Goal: Task Accomplishment & Management: Contribute content

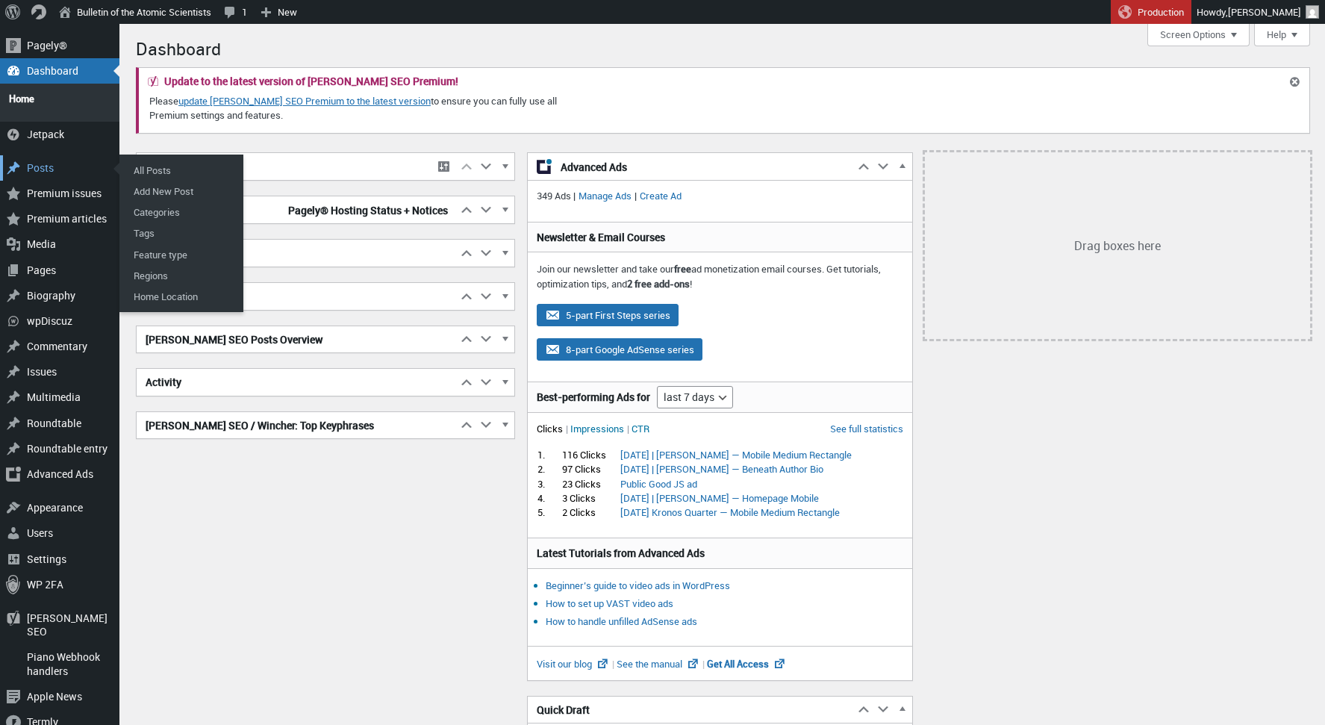
click at [49, 161] on div "Posts" at bounding box center [59, 167] width 119 height 25
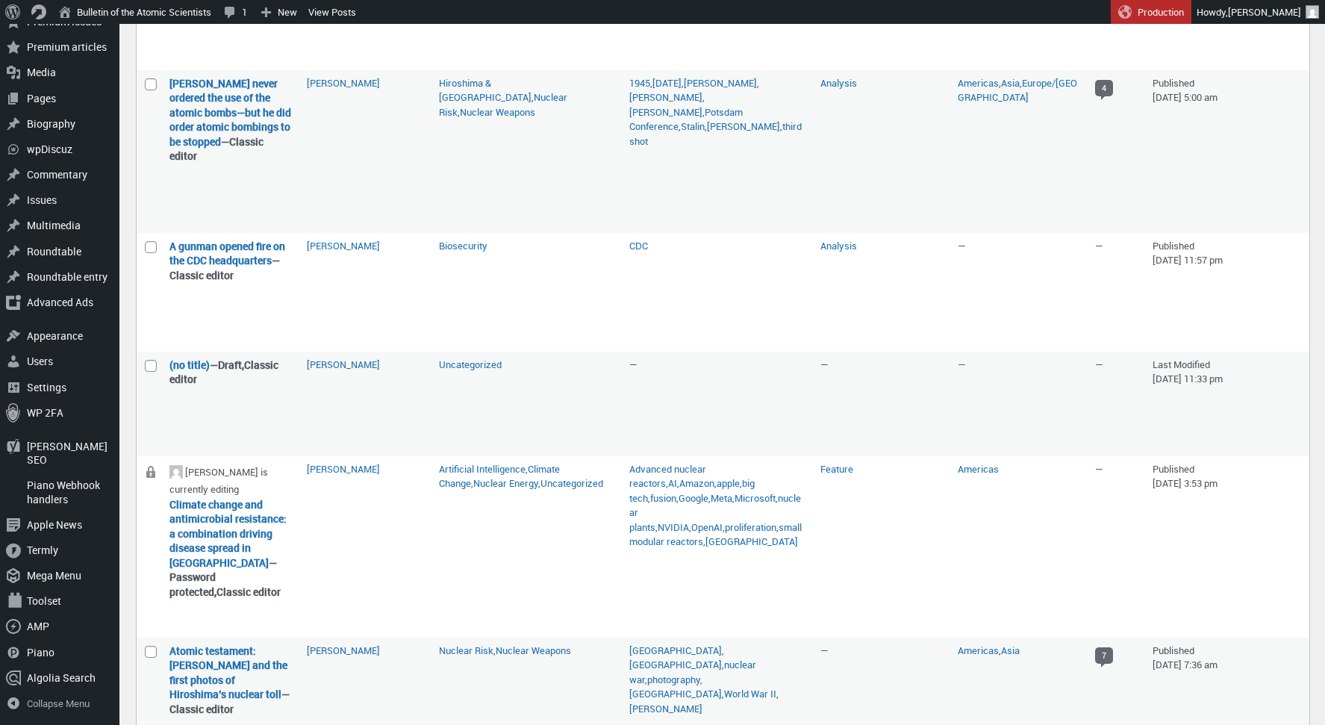
scroll to position [1079, 0]
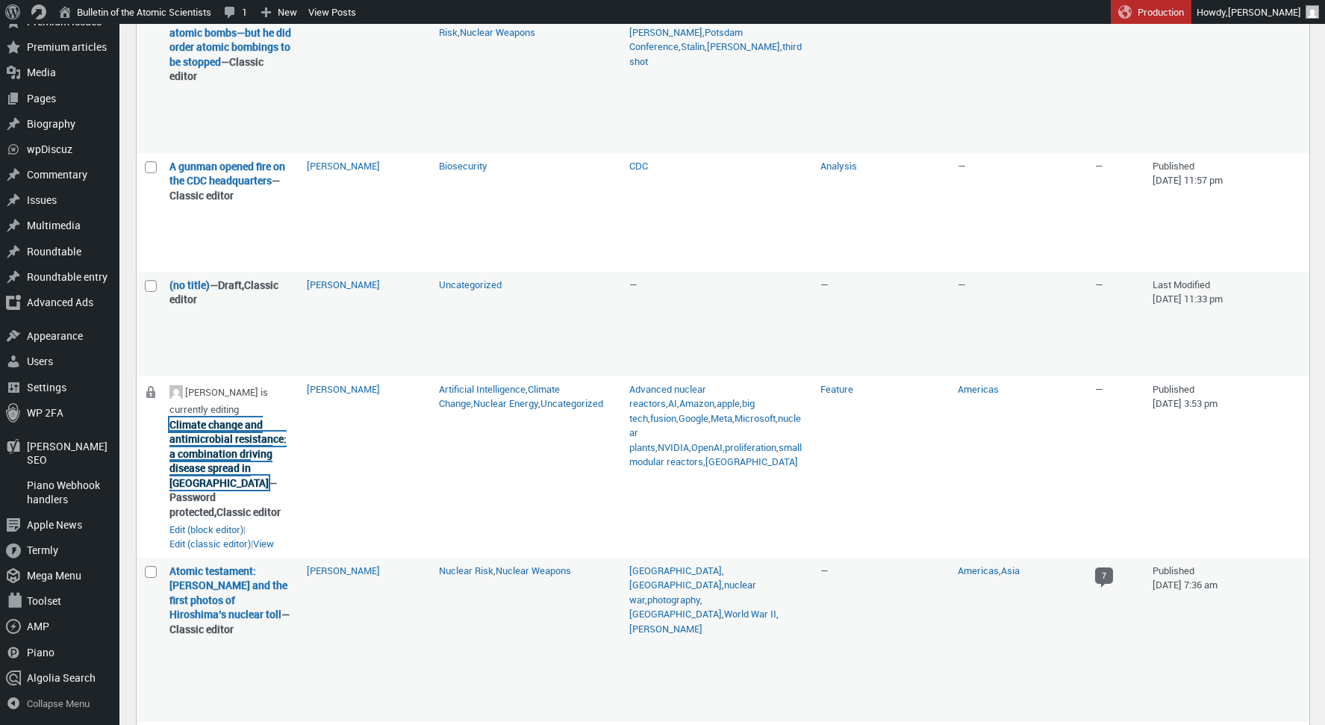
click at [207, 490] on link "Climate change and antimicrobial resistance: a combination driving disease spre…" at bounding box center [227, 453] width 117 height 72
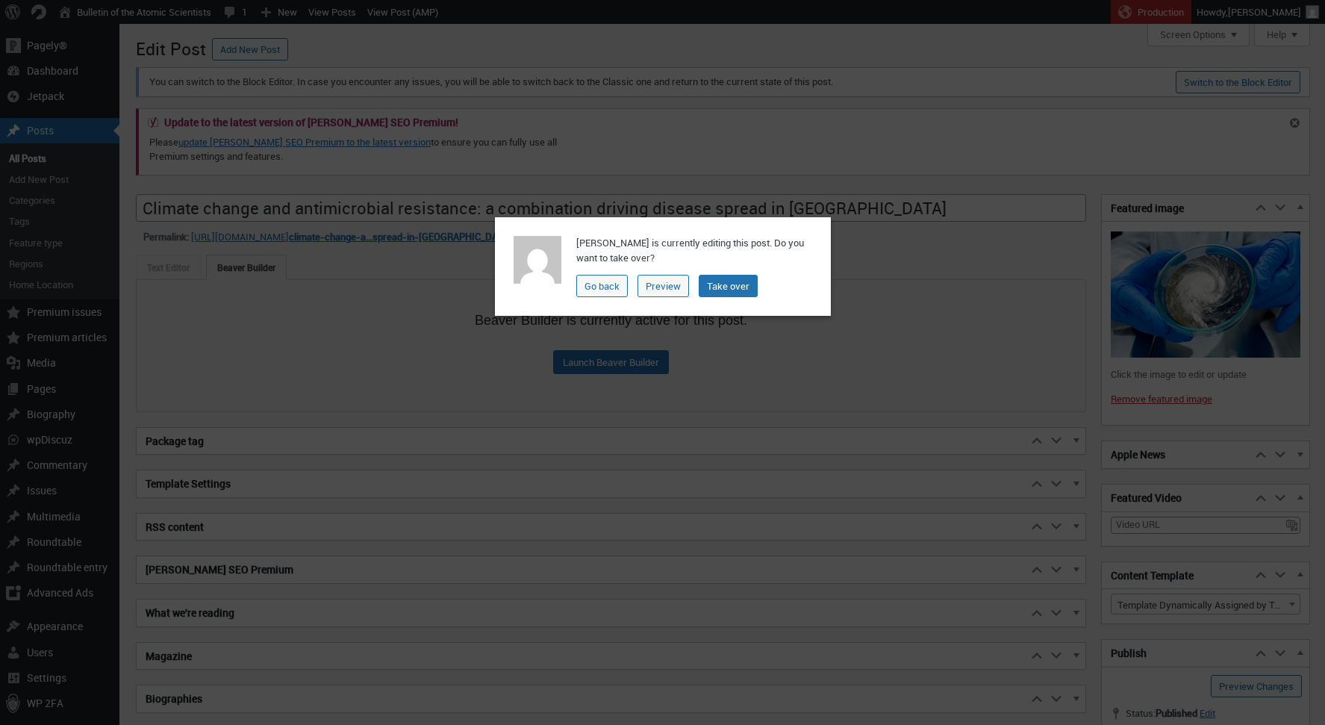
scroll to position [10, 0]
click at [721, 287] on link "Take over" at bounding box center [728, 286] width 59 height 22
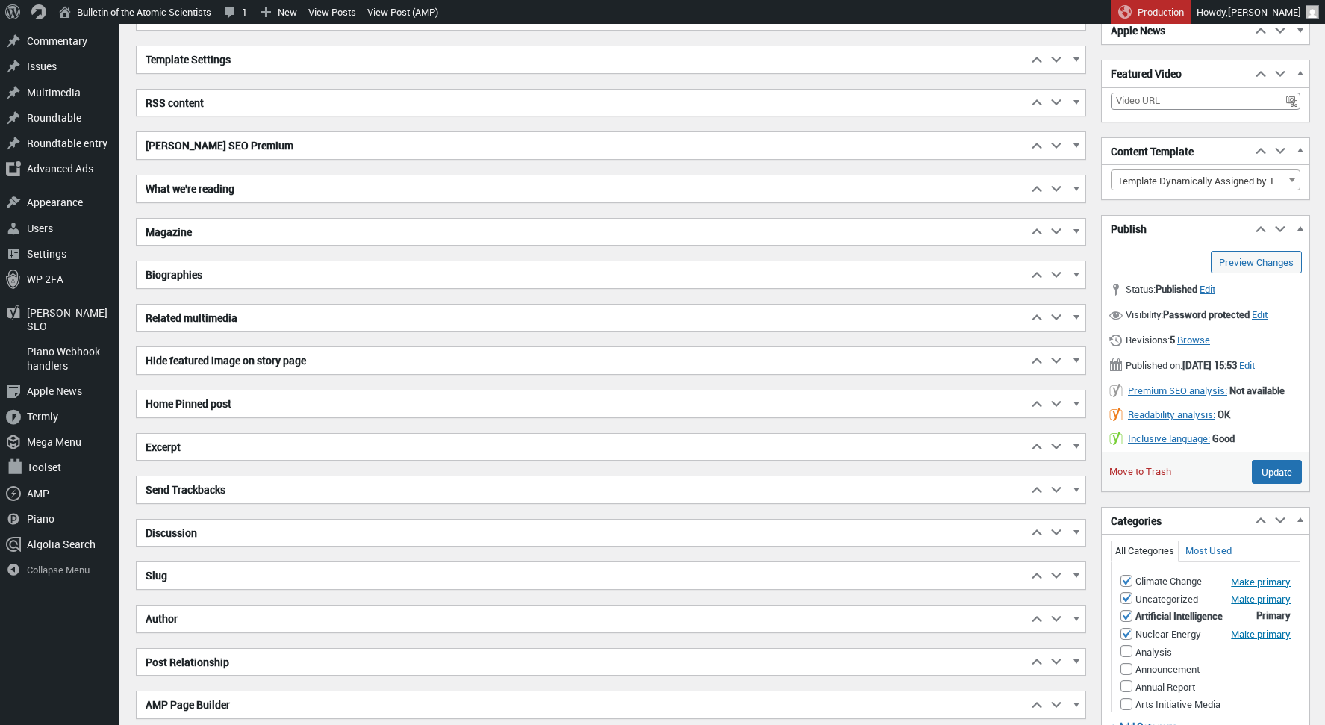
scroll to position [428, 0]
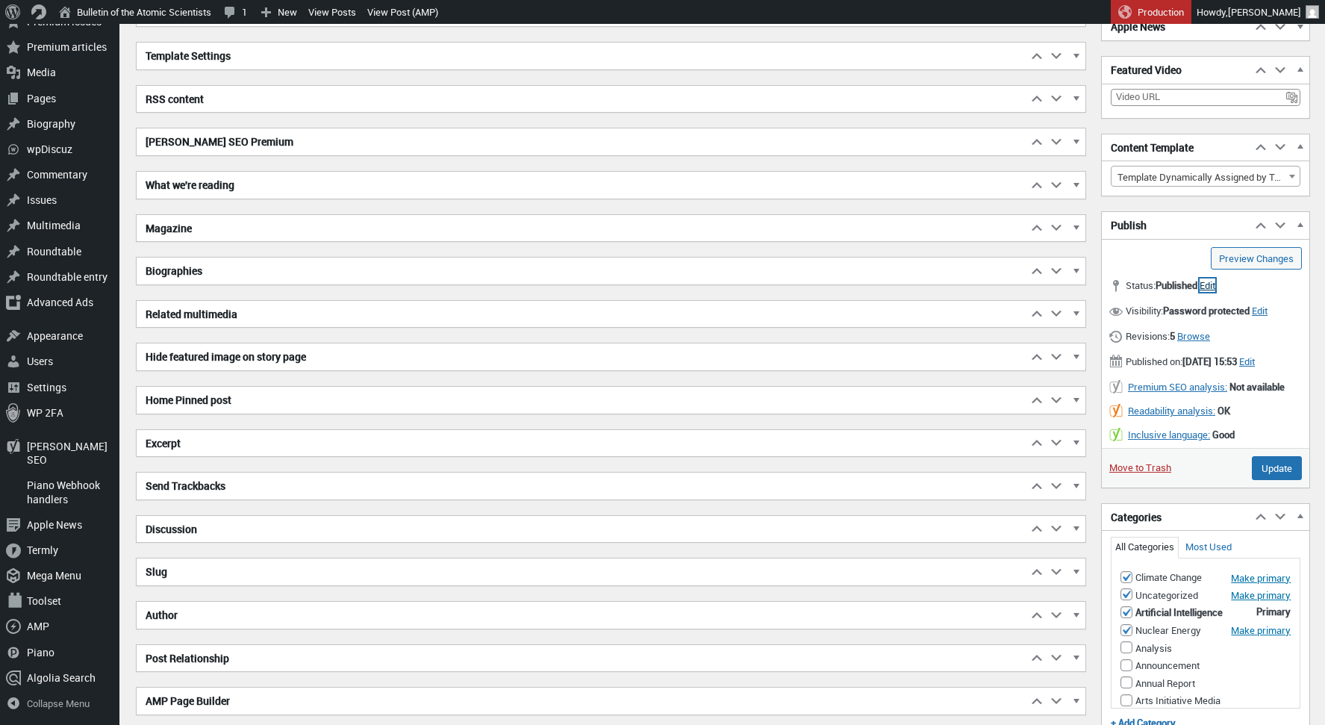
click at [1215, 283] on span "Edit" at bounding box center [1207, 284] width 16 height 13
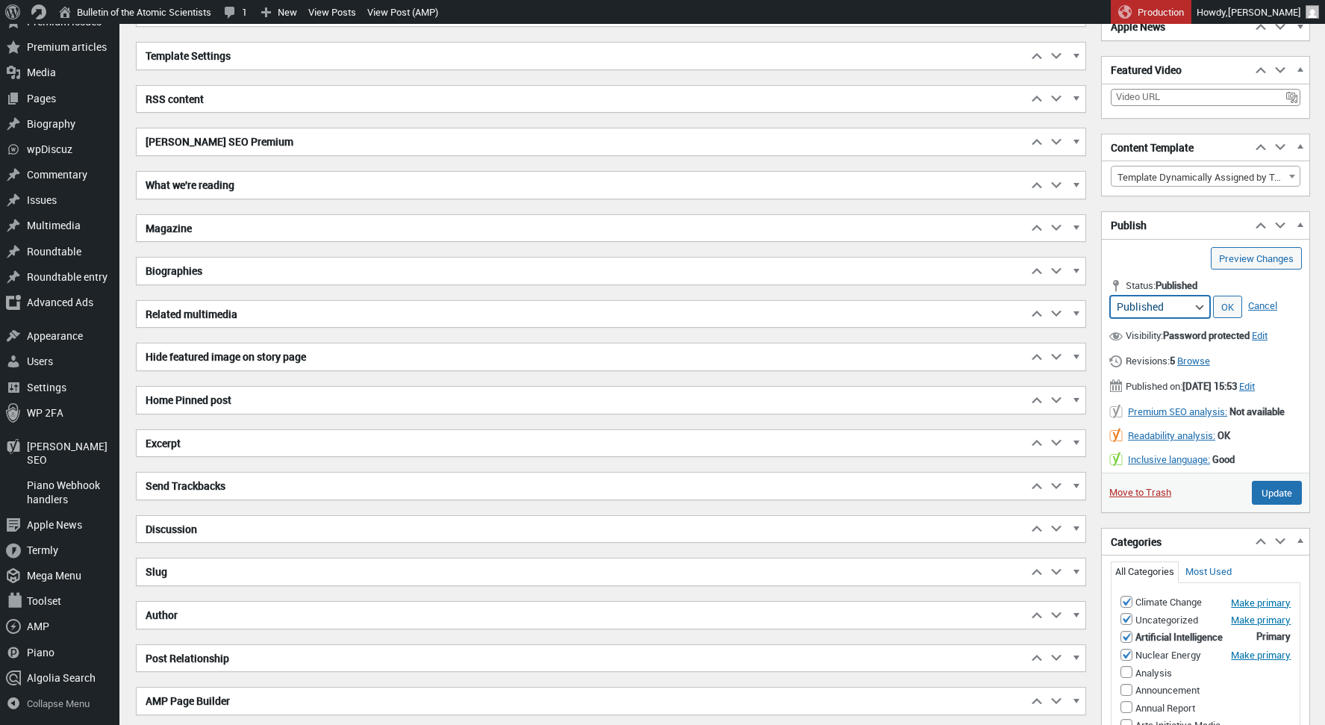
click at [1191, 306] on select "Published Pending Review Draft Archived" at bounding box center [1160, 307] width 100 height 22
select select "draft"
click at [1110, 296] on select "Published Pending Review Draft Archived" at bounding box center [1160, 307] width 100 height 22
click at [1233, 305] on link "OK" at bounding box center [1227, 307] width 29 height 22
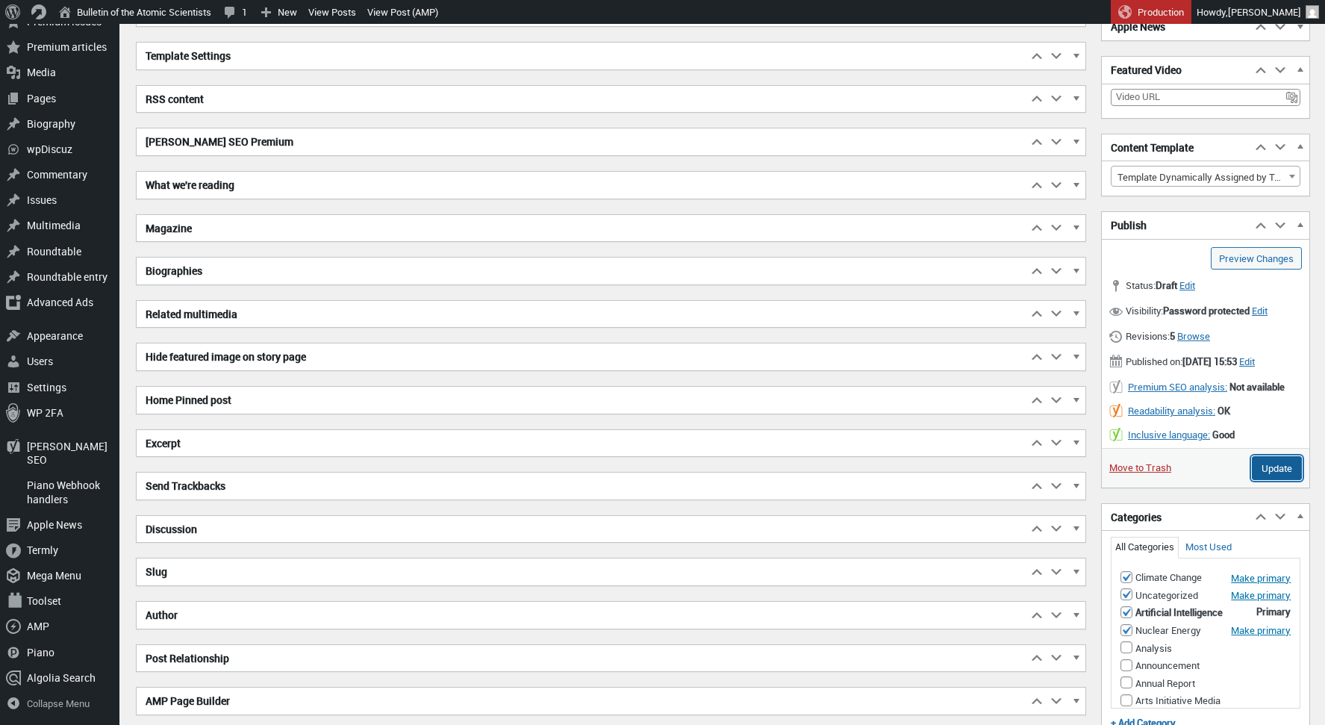
click at [1273, 480] on input "Update" at bounding box center [1277, 468] width 50 height 24
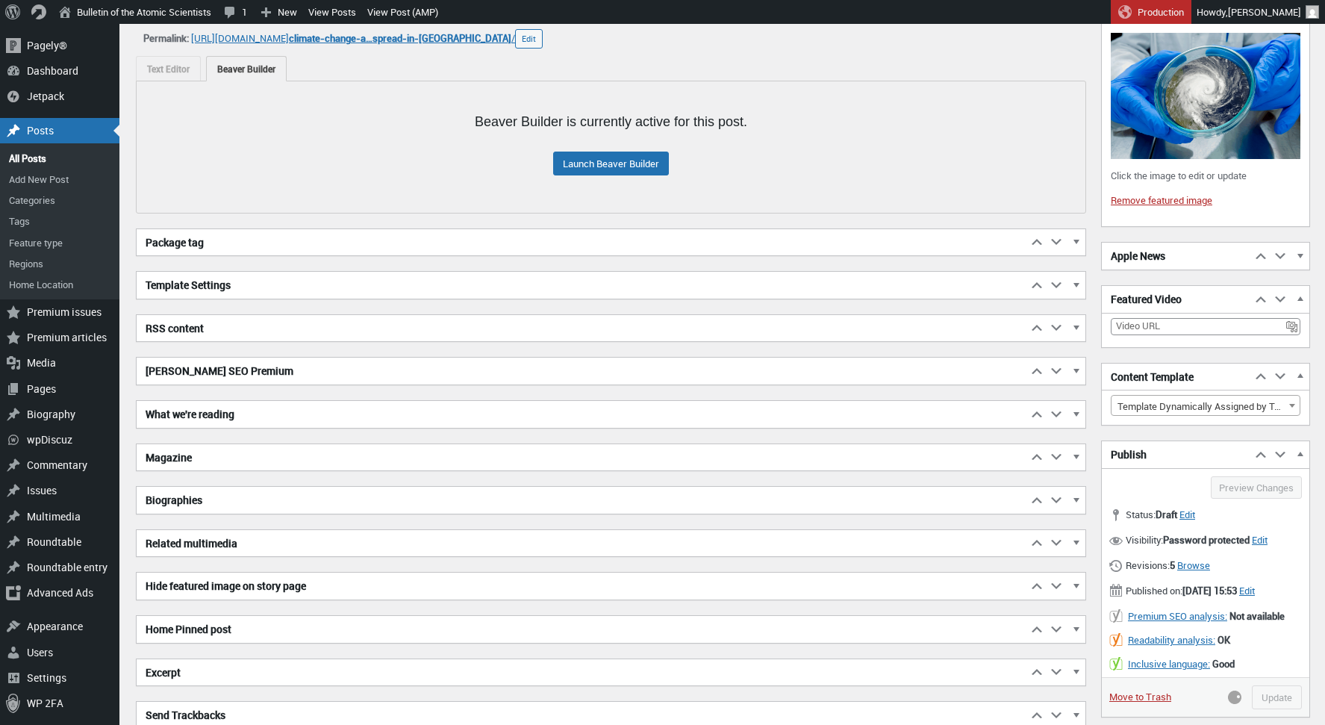
scroll to position [107, 0]
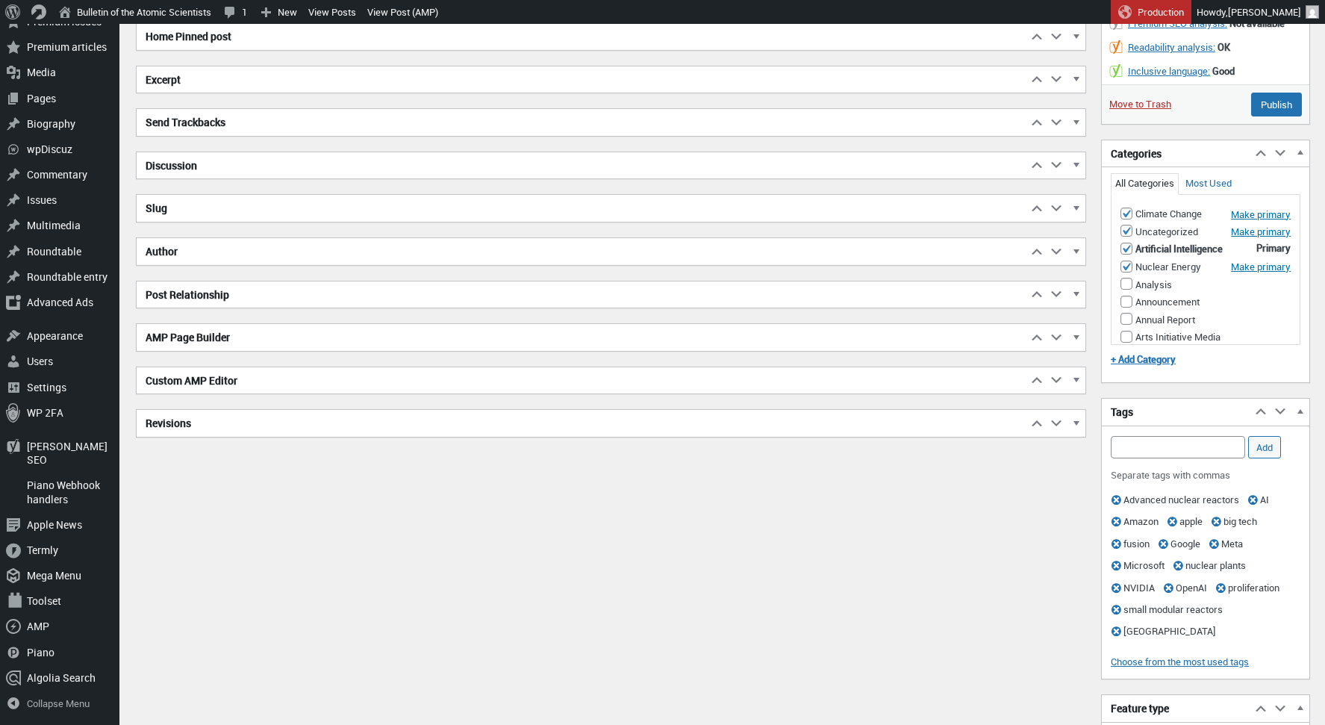
scroll to position [1187, 0]
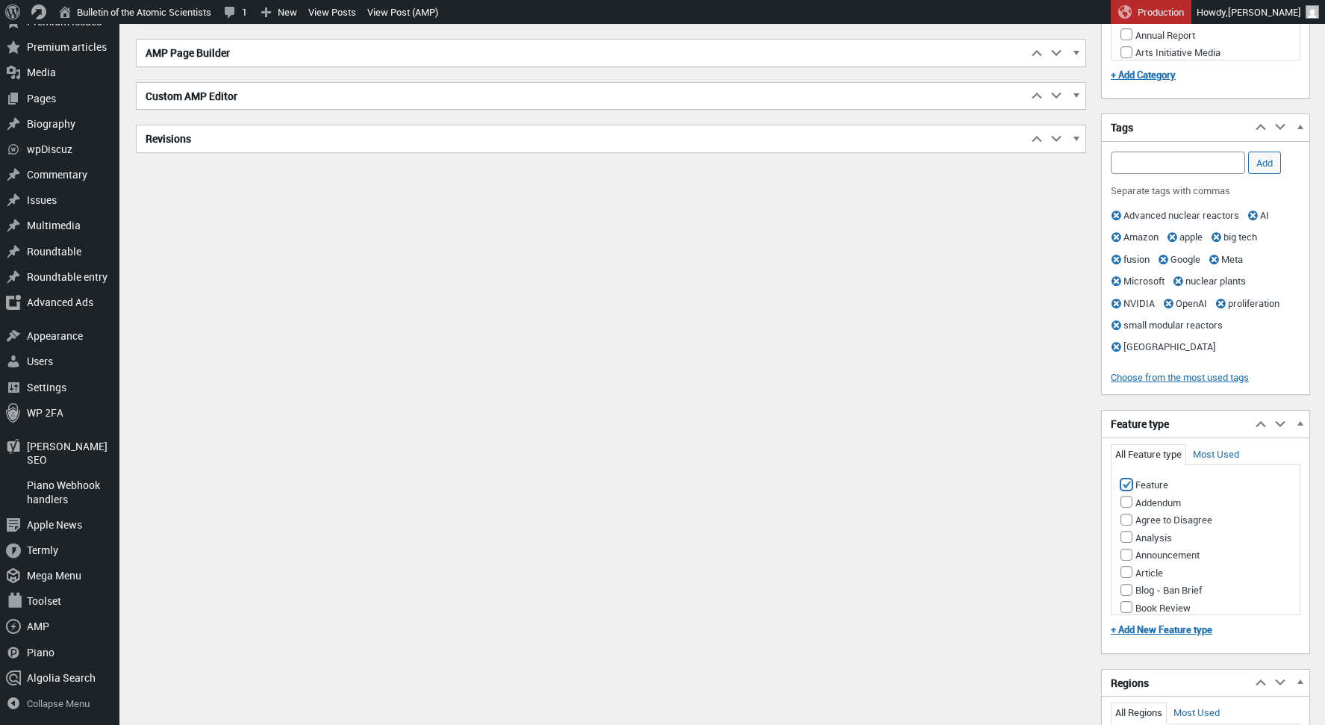
click at [1122, 490] on input "Feature" at bounding box center [1126, 484] width 12 height 12
checkbox input "false"
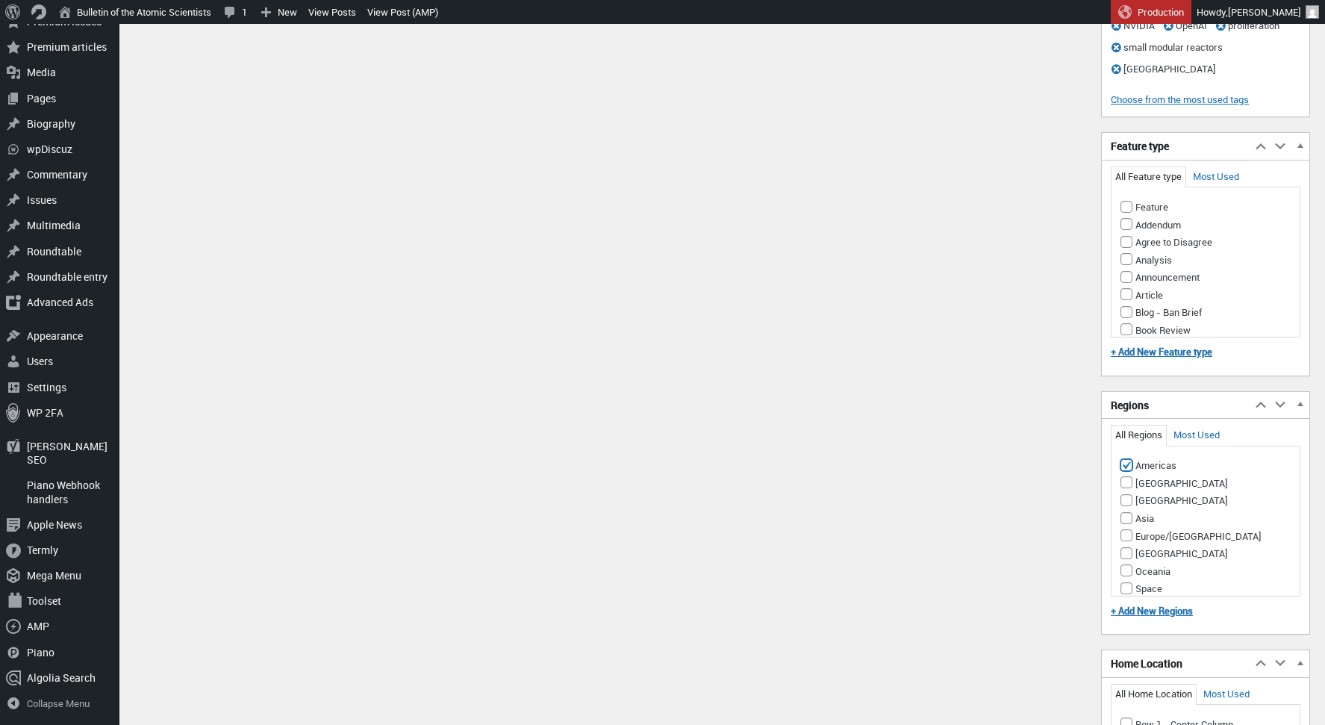
click at [1128, 471] on input "Americas" at bounding box center [1126, 465] width 12 height 12
checkbox input "false"
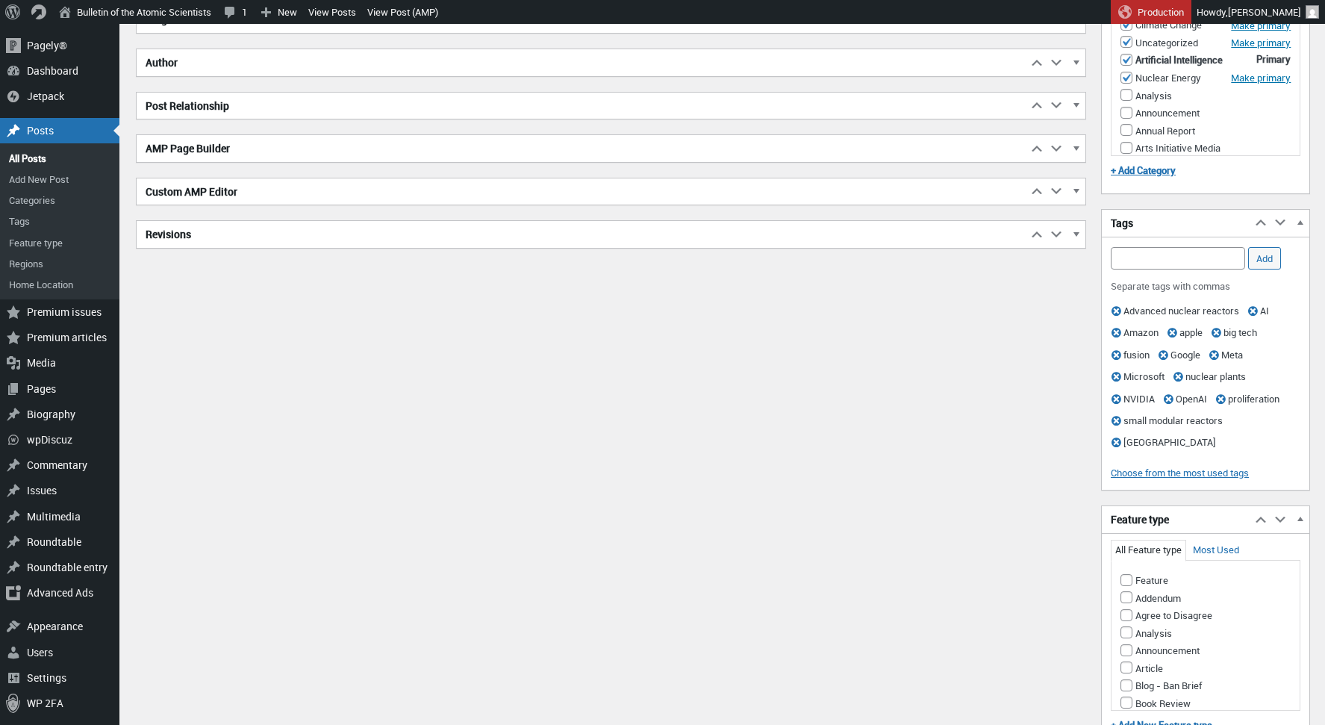
scroll to position [1010, 0]
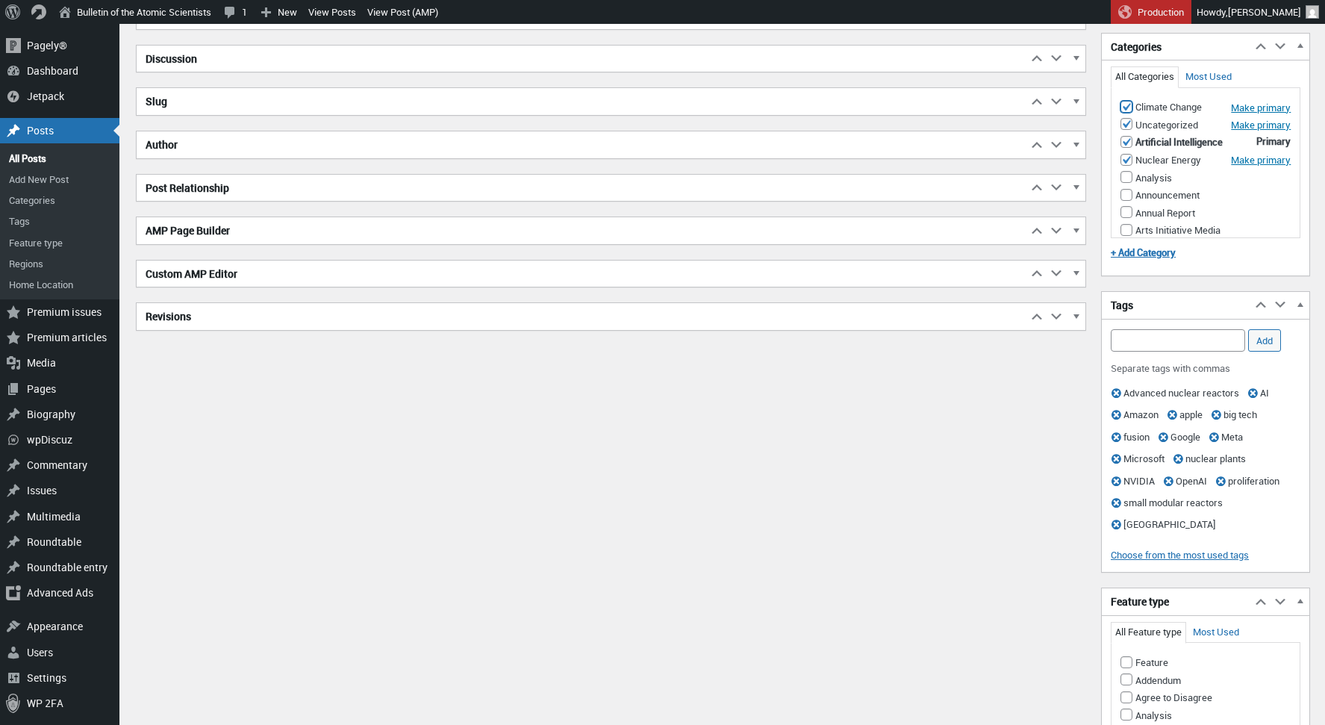
click at [1125, 105] on input "Climate Change" at bounding box center [1126, 107] width 12 height 12
checkbox input "false"
click at [1125, 122] on input "Uncategorized" at bounding box center [1126, 124] width 12 height 12
checkbox input "false"
click at [1126, 140] on input "Artificial Intelligence (Primary Category)" at bounding box center [1126, 142] width 12 height 12
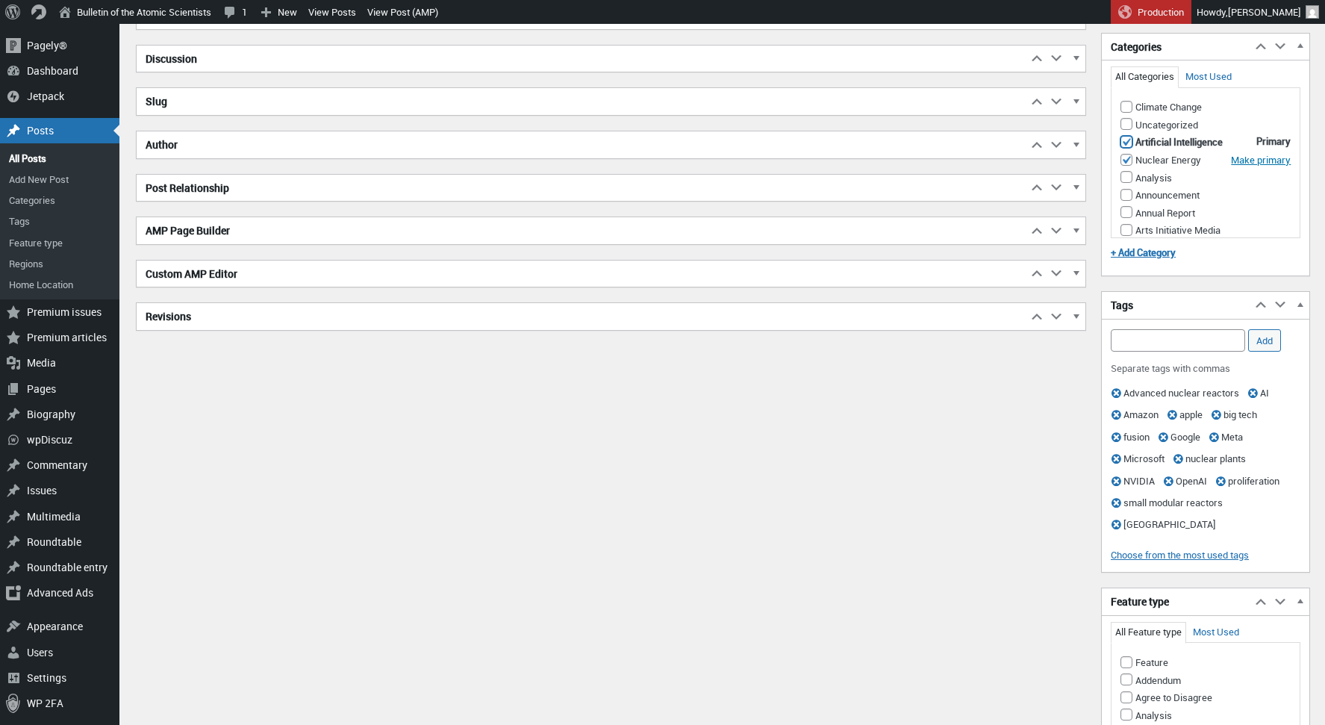
checkbox input "false"
click at [1125, 157] on input "Nuclear Energy" at bounding box center [1126, 160] width 12 height 12
checkbox input "false"
click at [1115, 393] on span "button" at bounding box center [1116, 393] width 18 height 15
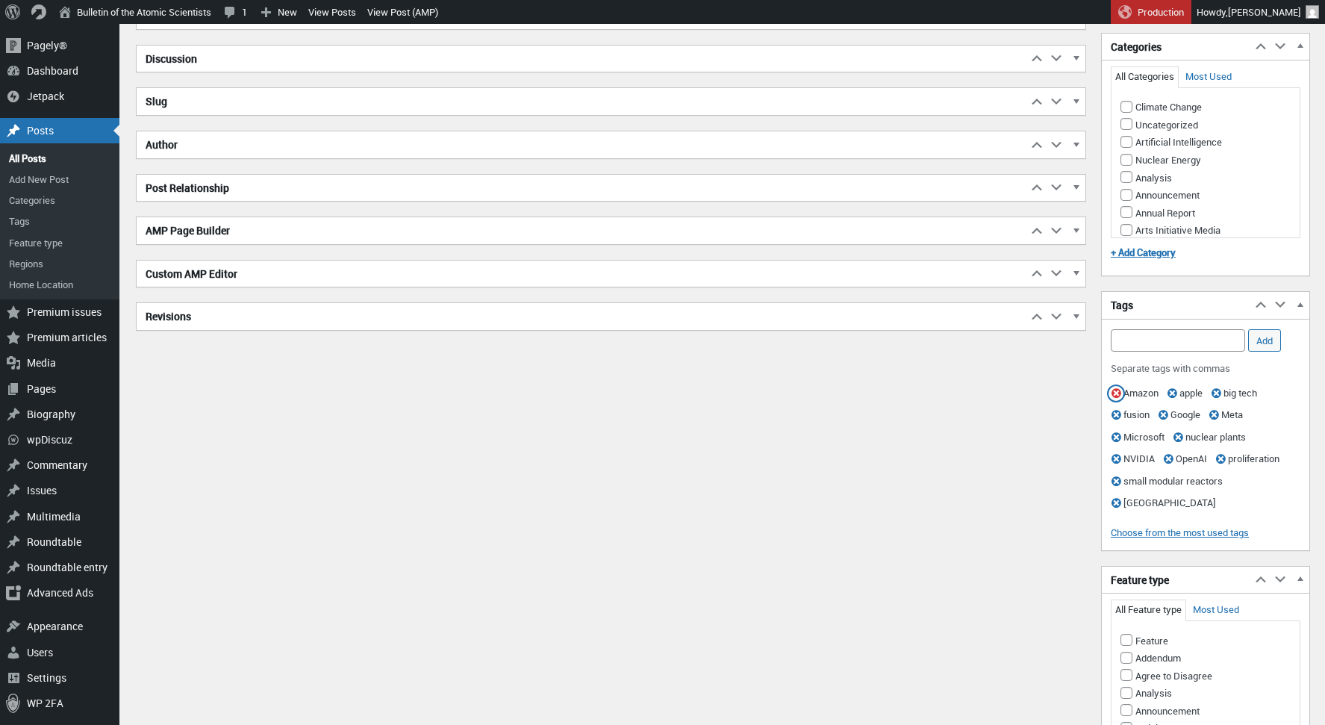
click at [1115, 393] on span "button" at bounding box center [1116, 393] width 18 height 15
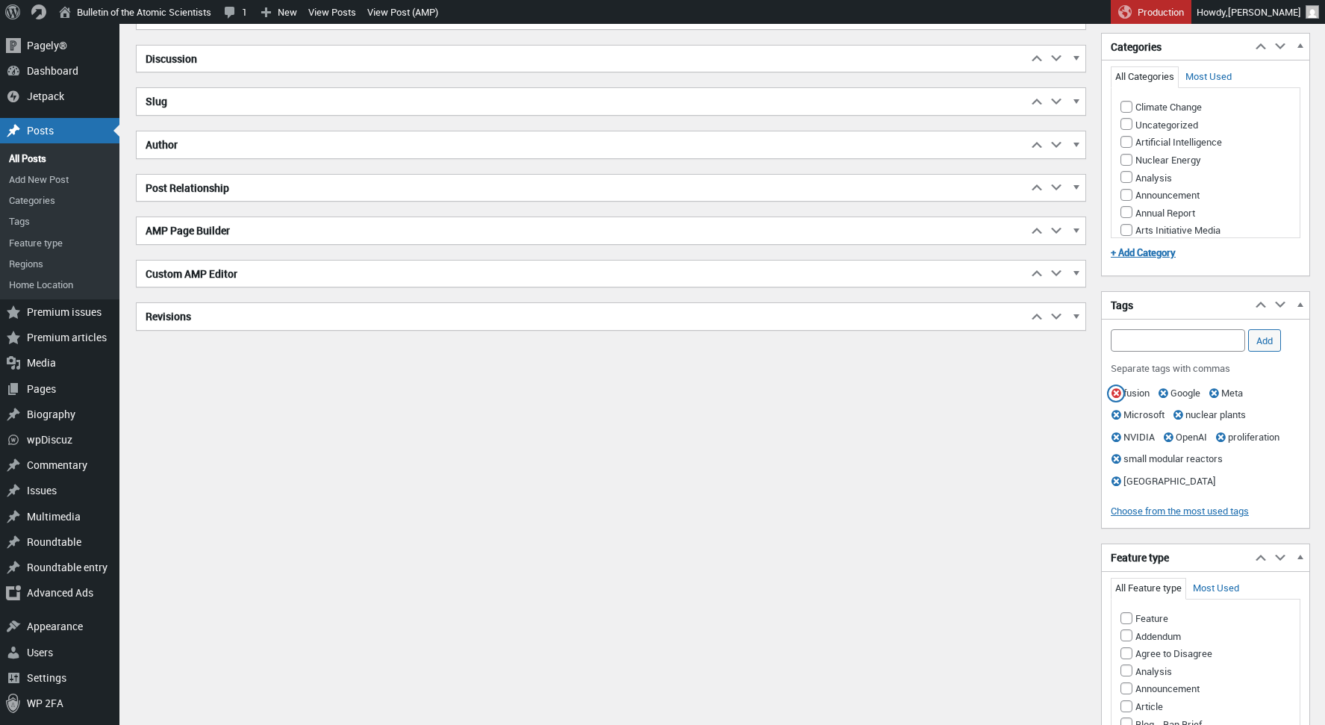
click at [1115, 393] on span "button" at bounding box center [1116, 393] width 18 height 15
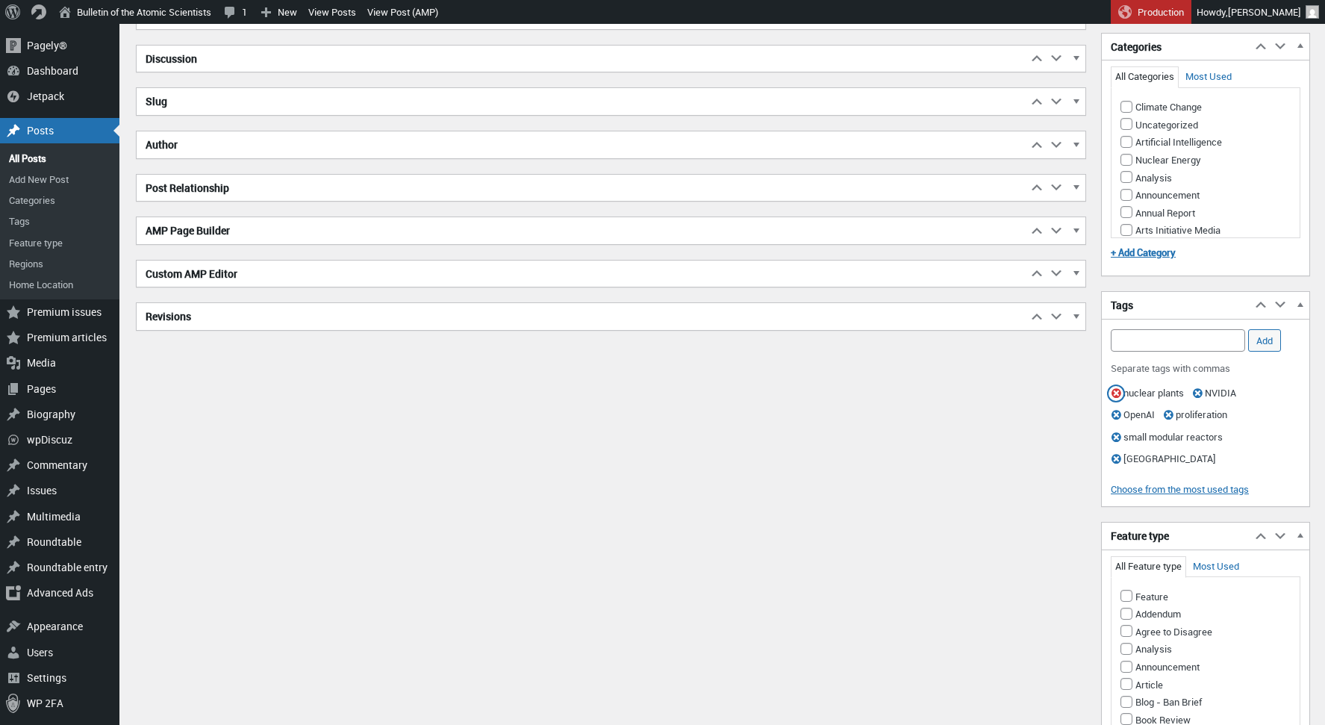
click at [1115, 393] on span "button" at bounding box center [1116, 393] width 18 height 15
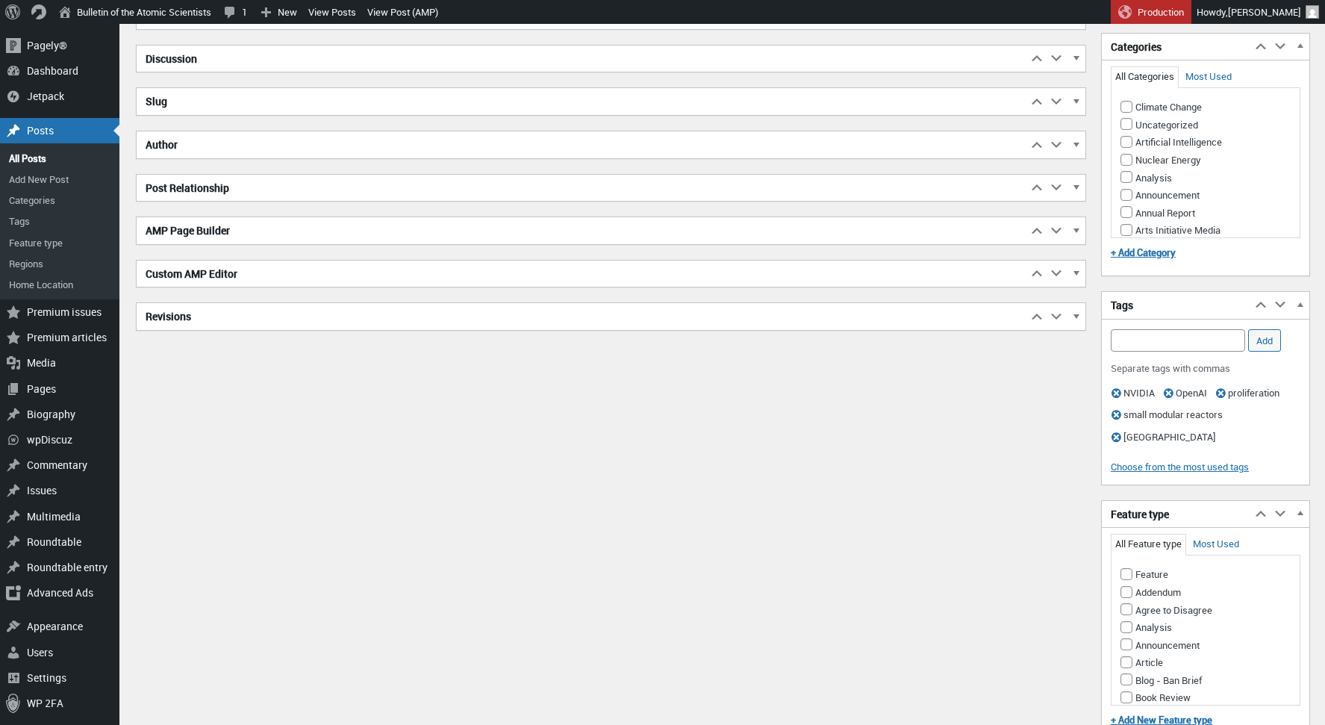
click at [1115, 393] on span "button" at bounding box center [1116, 393] width 18 height 15
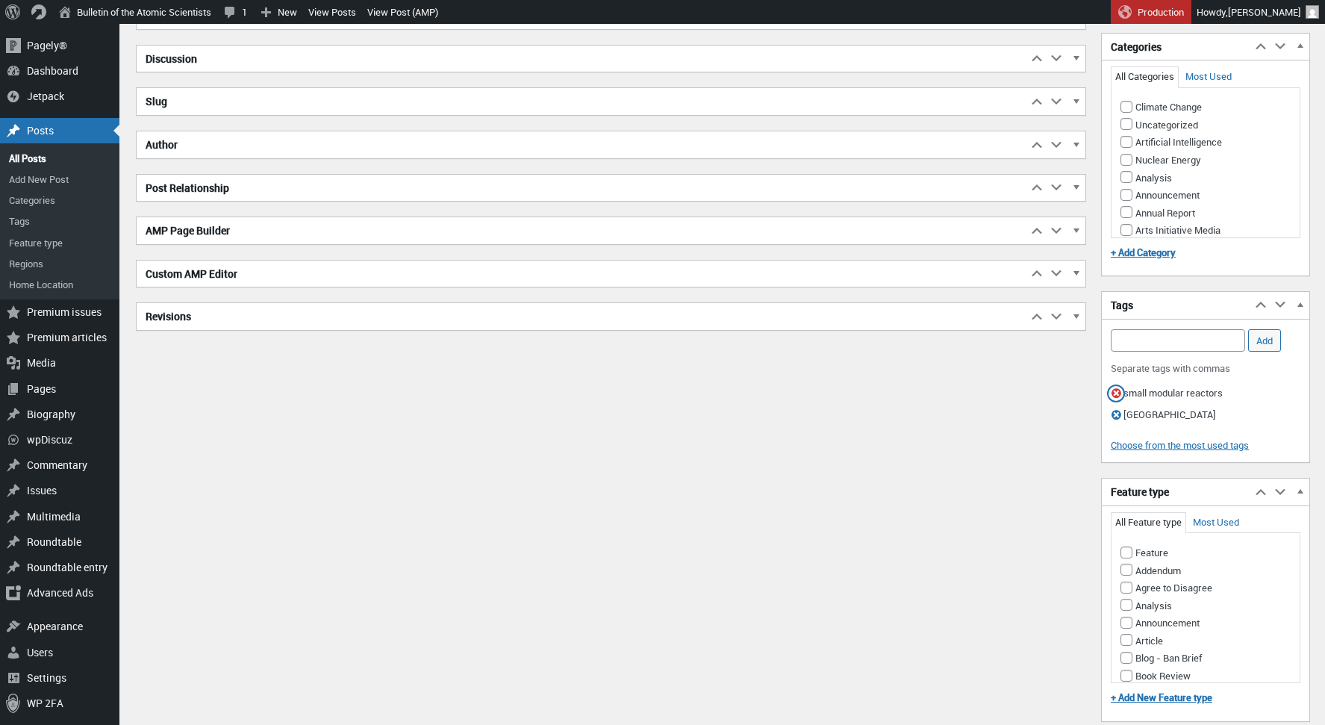
click at [1115, 393] on span "button" at bounding box center [1116, 393] width 18 height 15
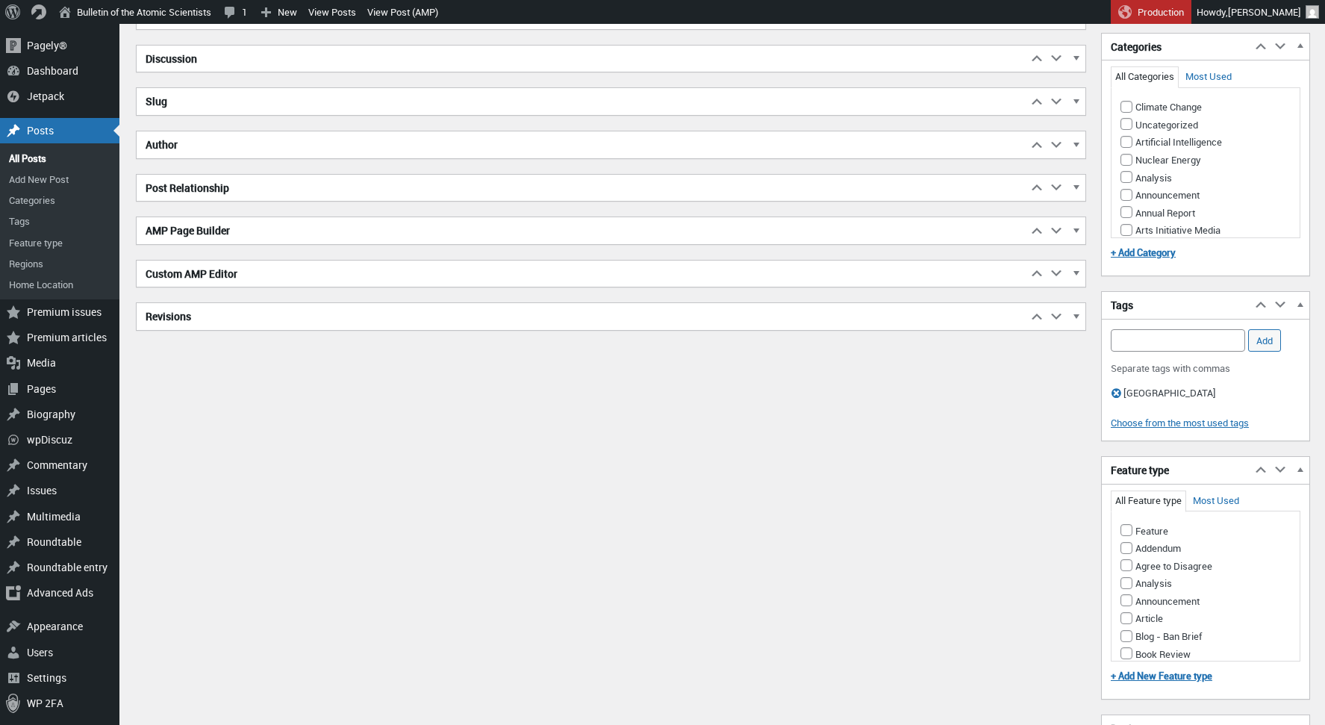
click at [1115, 393] on span "button" at bounding box center [1116, 393] width 18 height 15
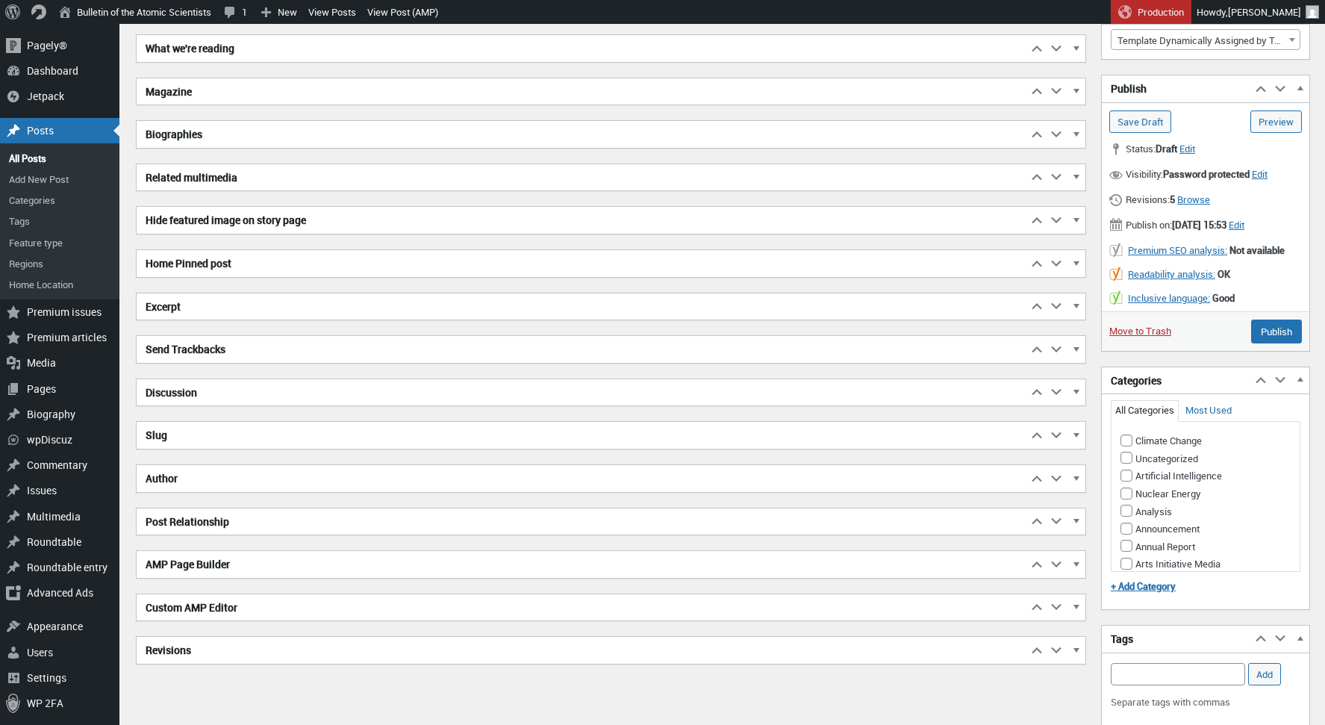
scroll to position [675, 0]
click at [1267, 172] on span "Edit" at bounding box center [1260, 174] width 16 height 13
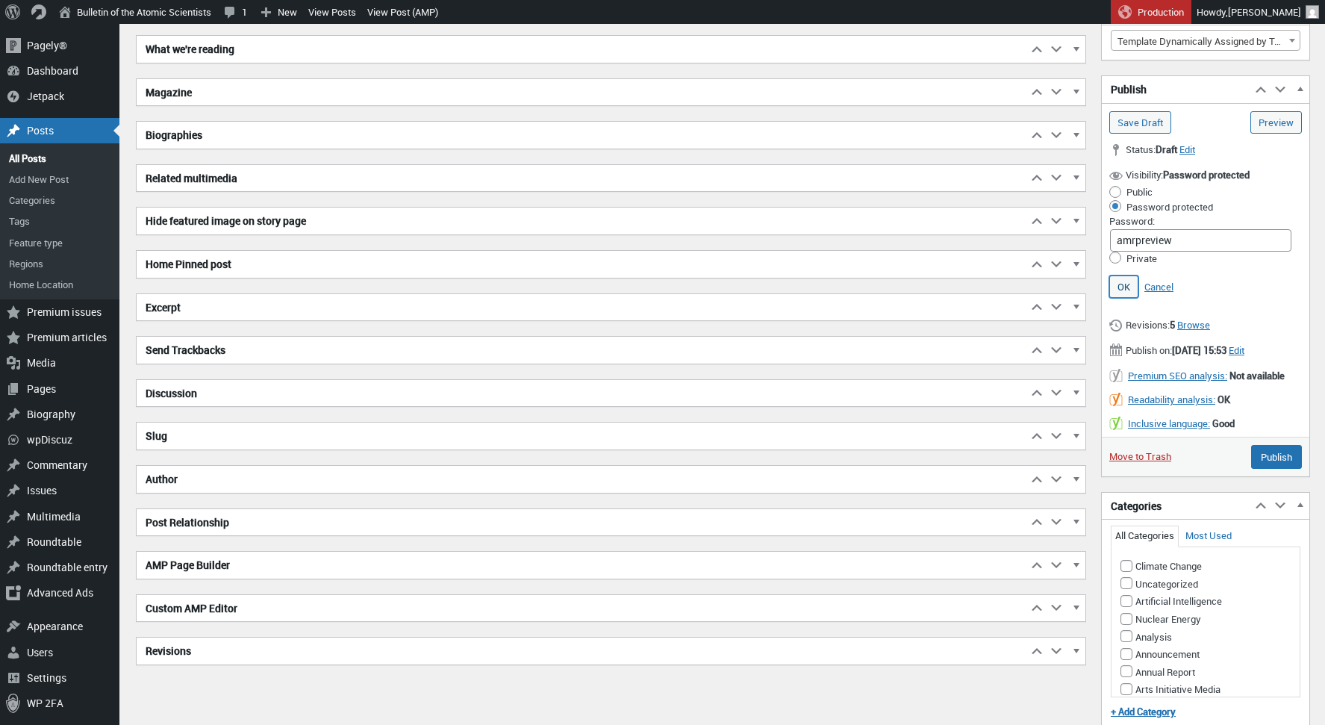
click at [1130, 290] on link "OK" at bounding box center [1123, 286] width 29 height 22
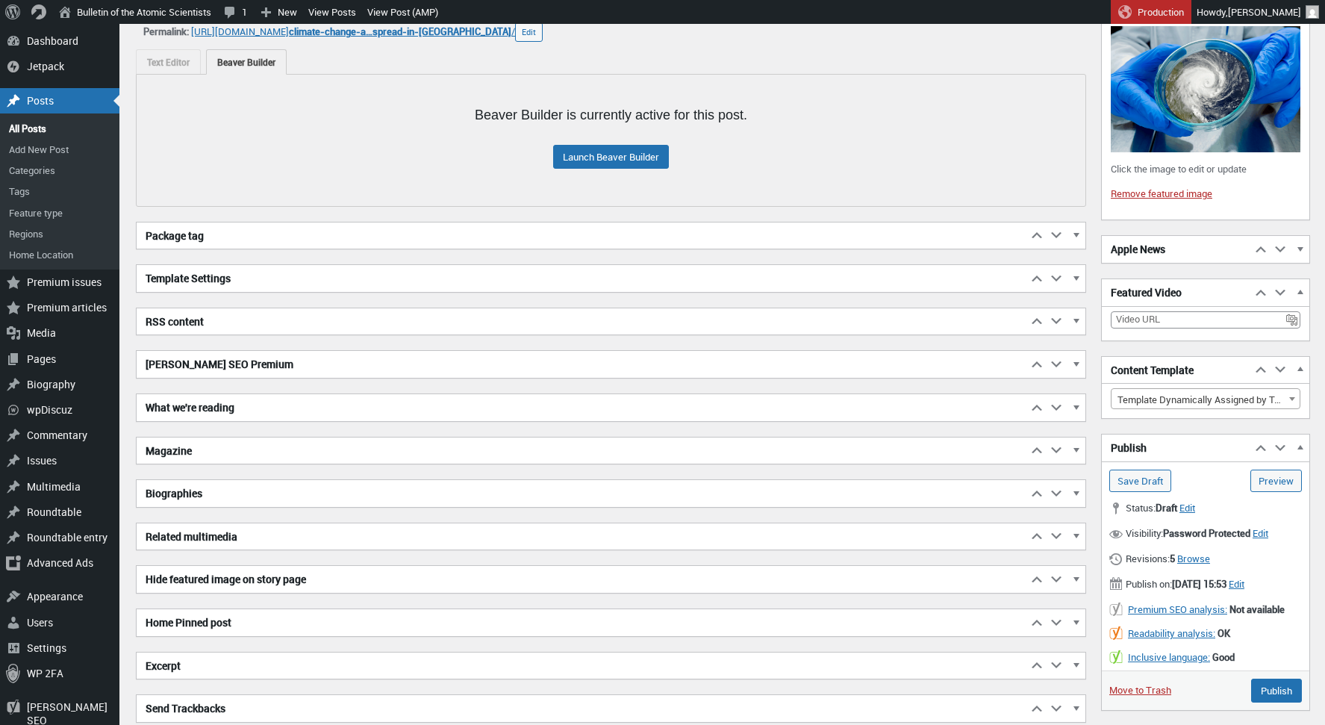
scroll to position [227, 0]
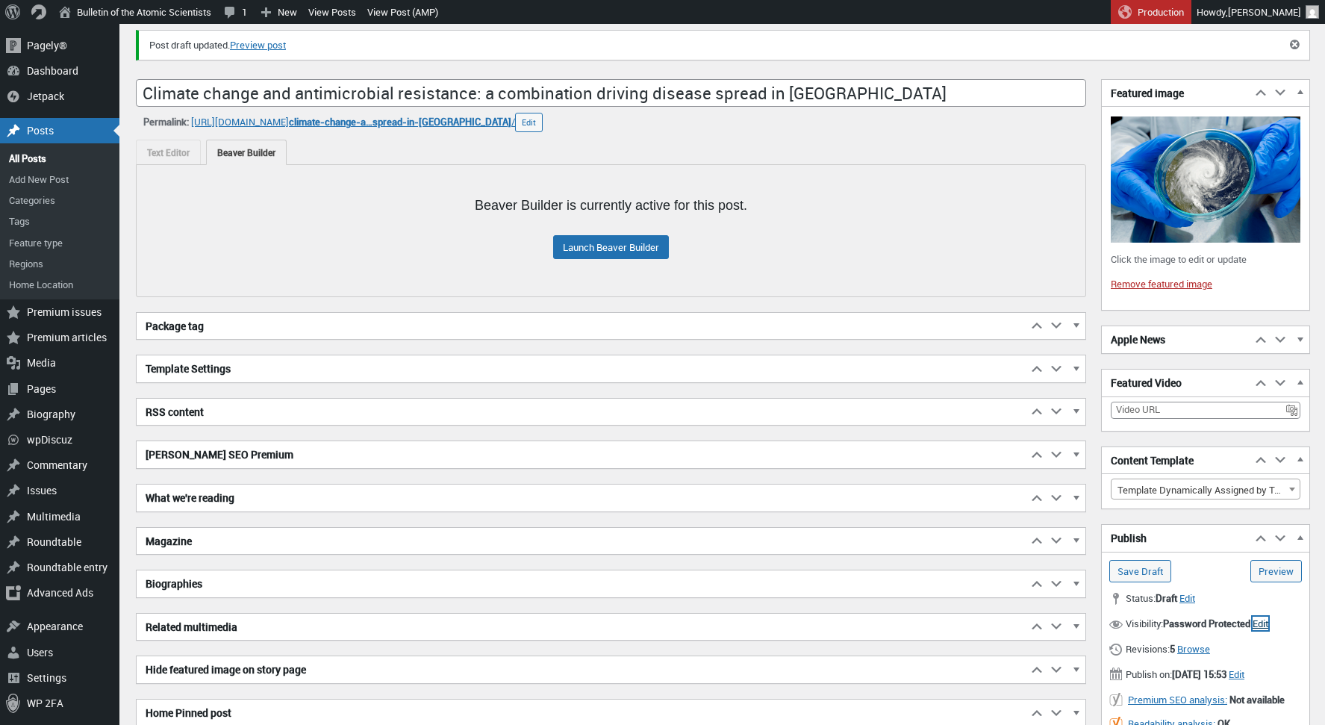
click at [1189, 343] on h2 "Apple News" at bounding box center [1176, 339] width 149 height 27
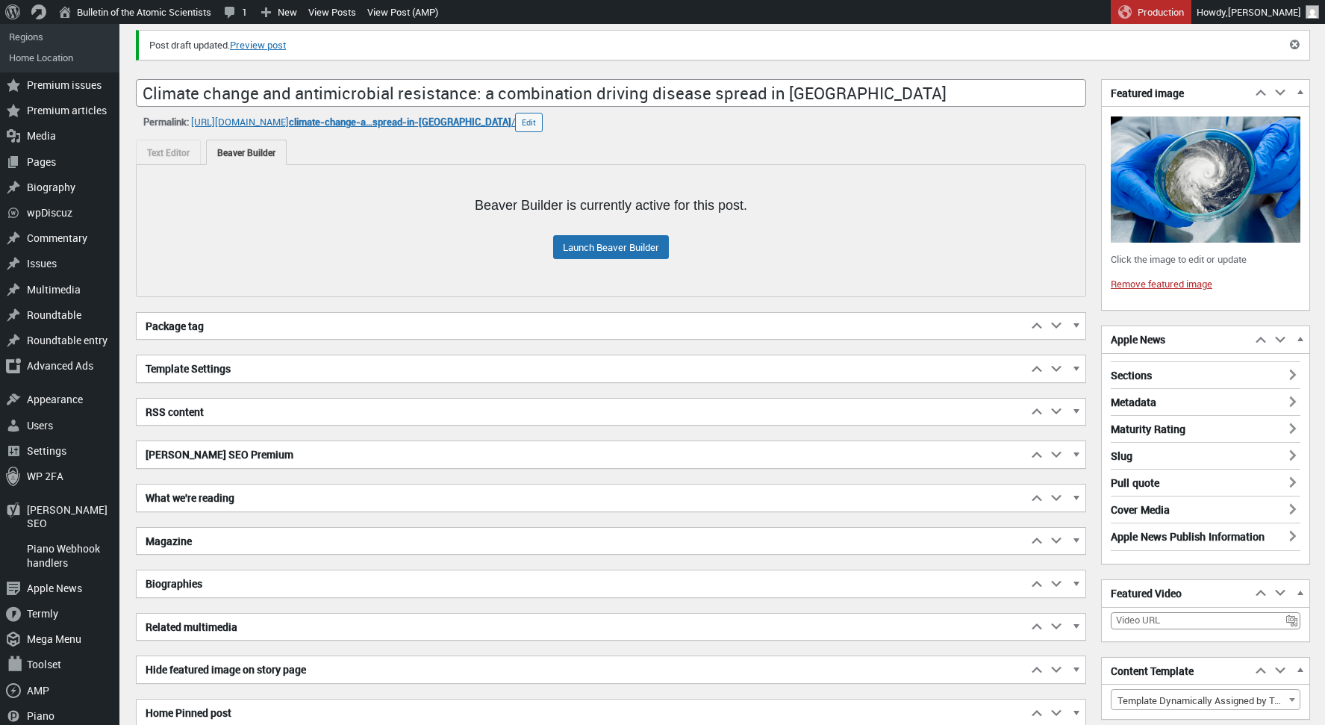
click at [1163, 380] on div "Sections Sections Top Stories Nuclear Risk Climate Change Disruptive Technologi…" at bounding box center [1206, 456] width 190 height 190
click at [1153, 376] on h3 "Sections" at bounding box center [1206, 370] width 190 height 19
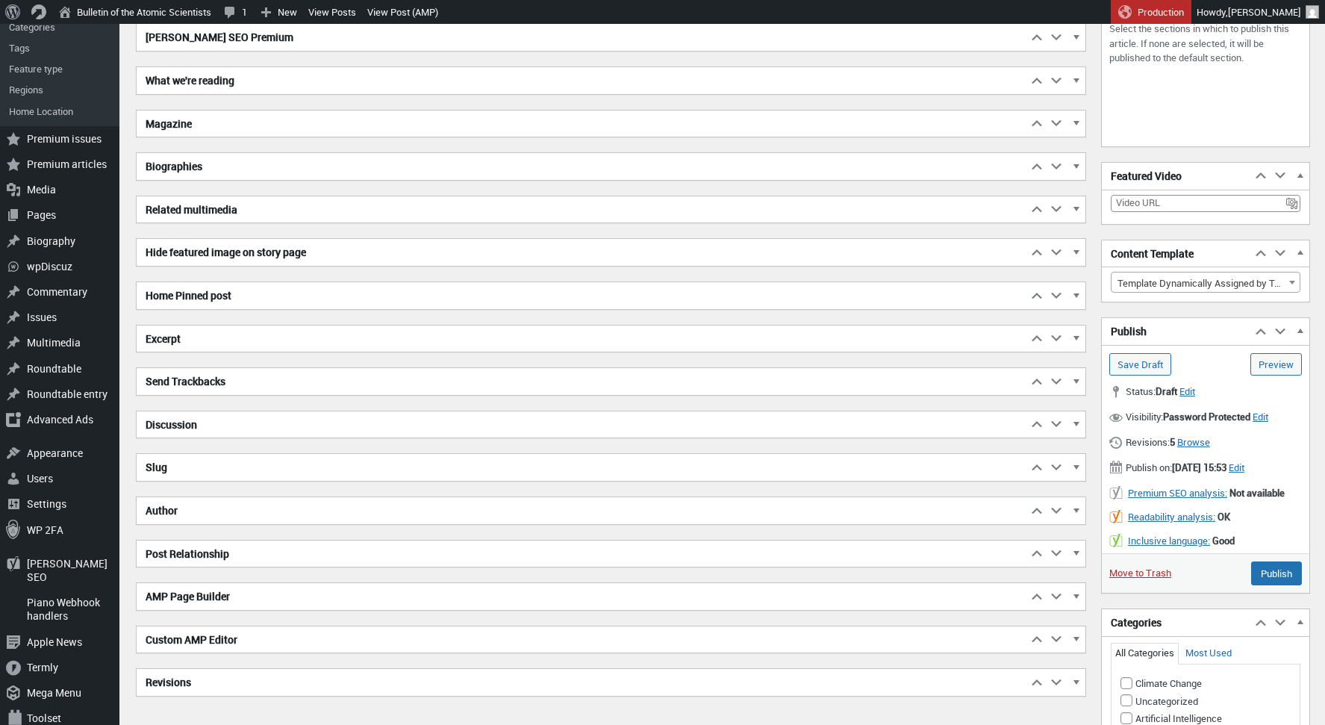
scroll to position [555, 0]
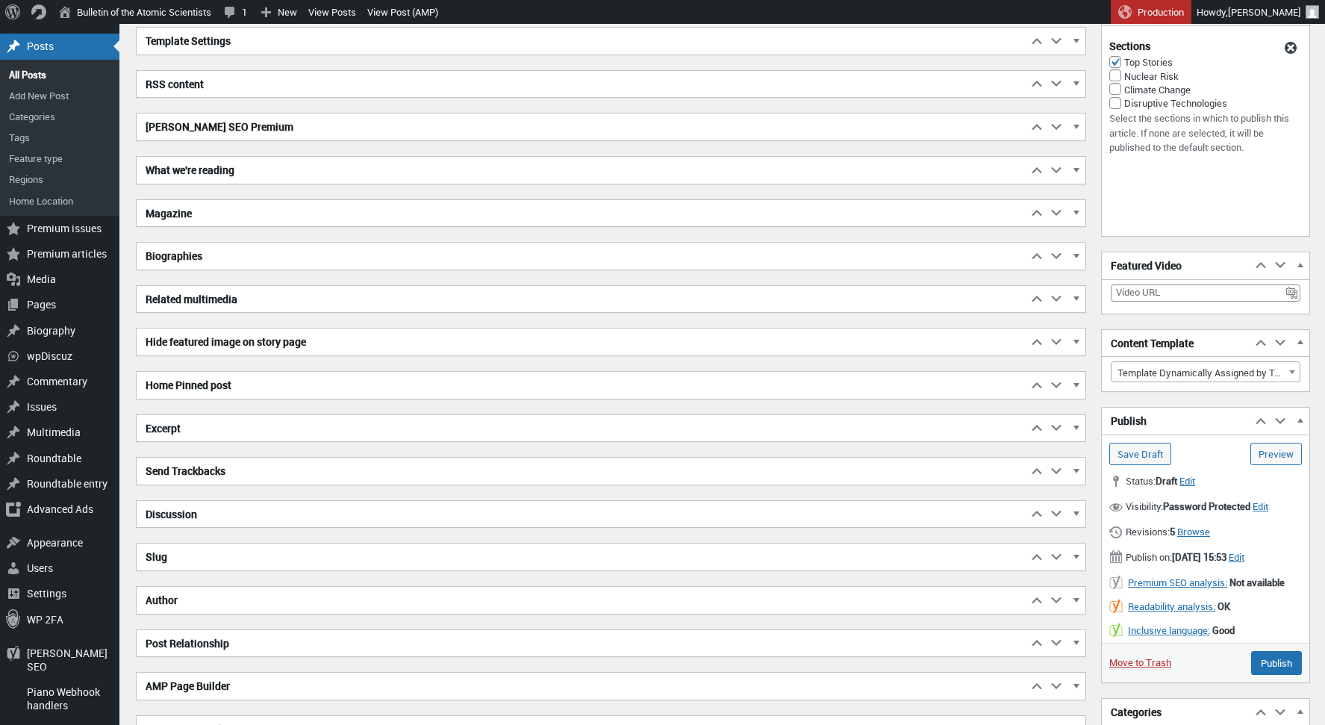
click at [176, 84] on h2 "RSS content" at bounding box center [582, 84] width 890 height 27
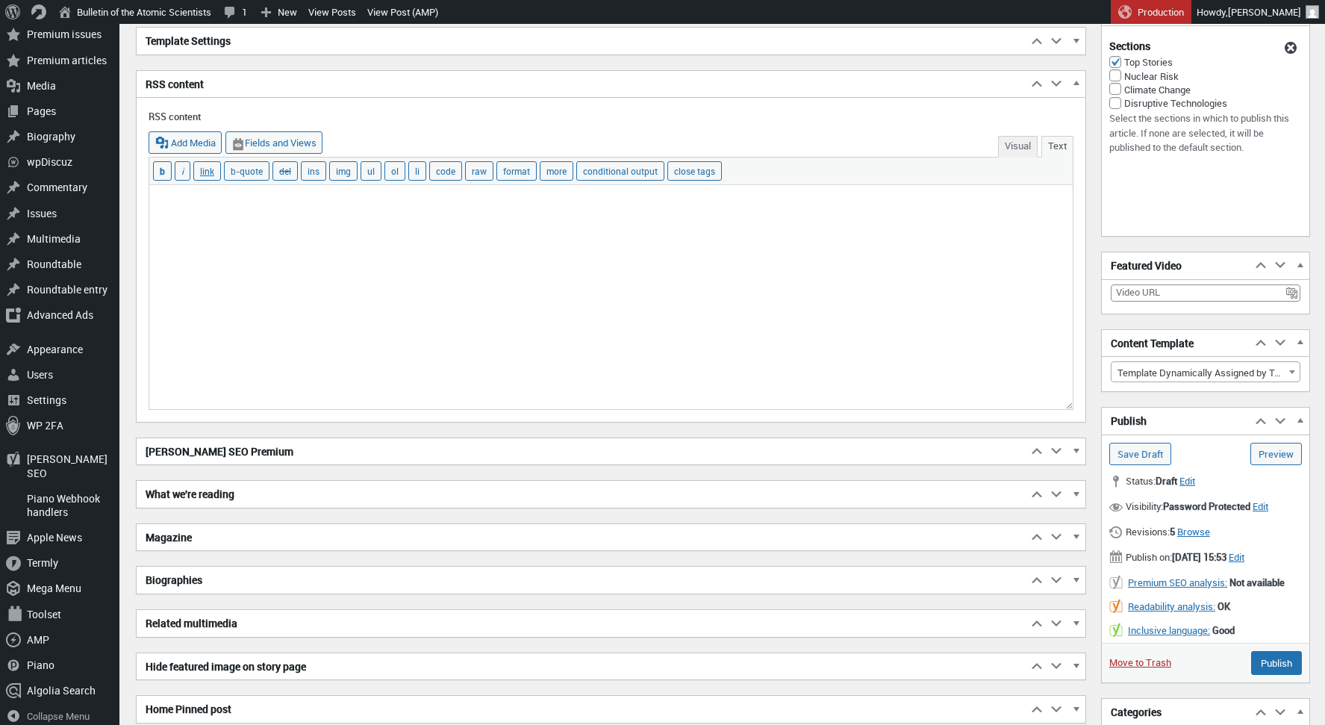
click at [176, 84] on h2 "RSS content" at bounding box center [582, 84] width 890 height 27
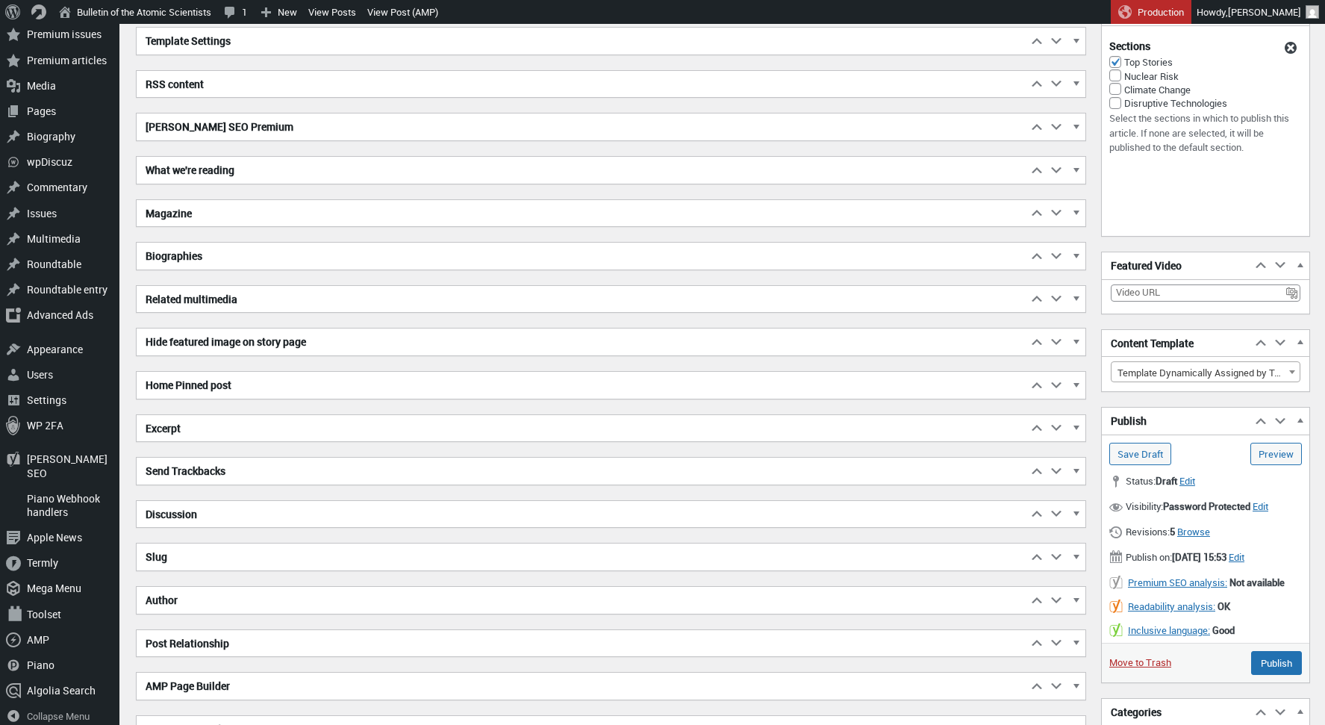
click at [192, 43] on h2 "Template Settings" at bounding box center [582, 41] width 890 height 27
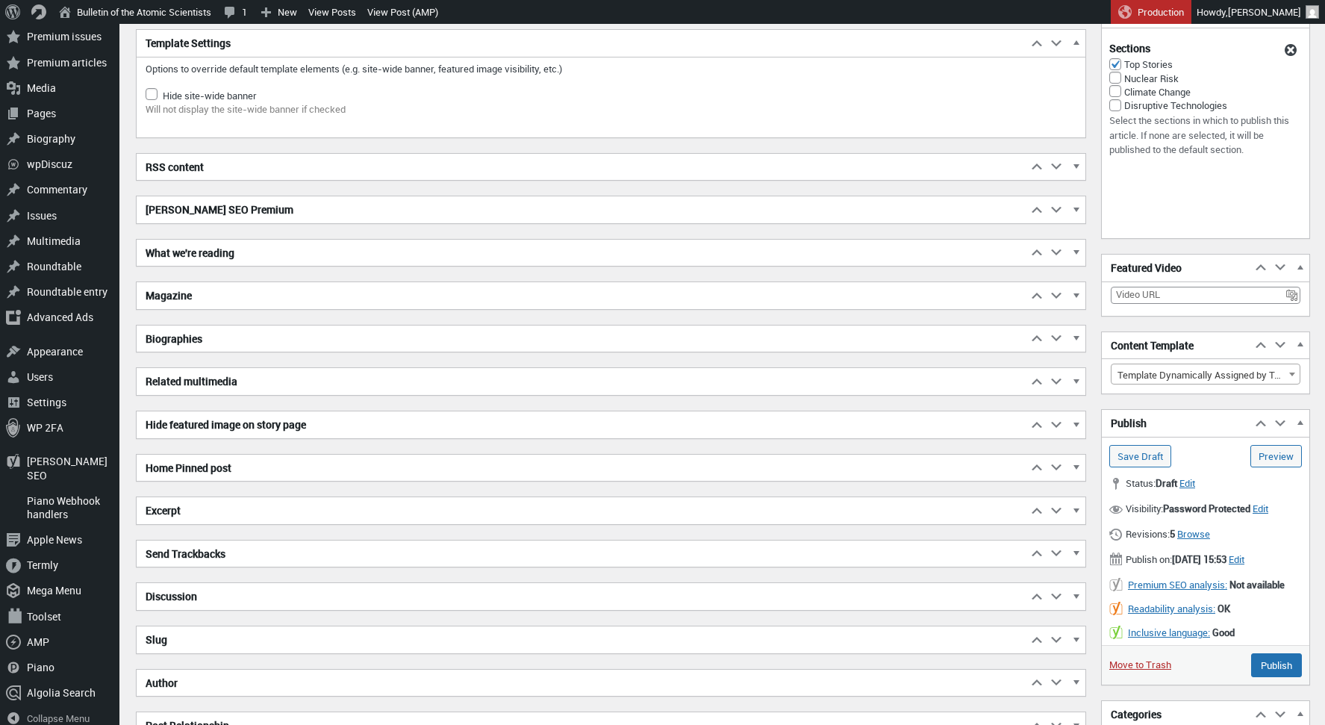
scroll to position [552, 0]
click at [202, 213] on h2 "Yoast SEO Premium" at bounding box center [582, 210] width 890 height 27
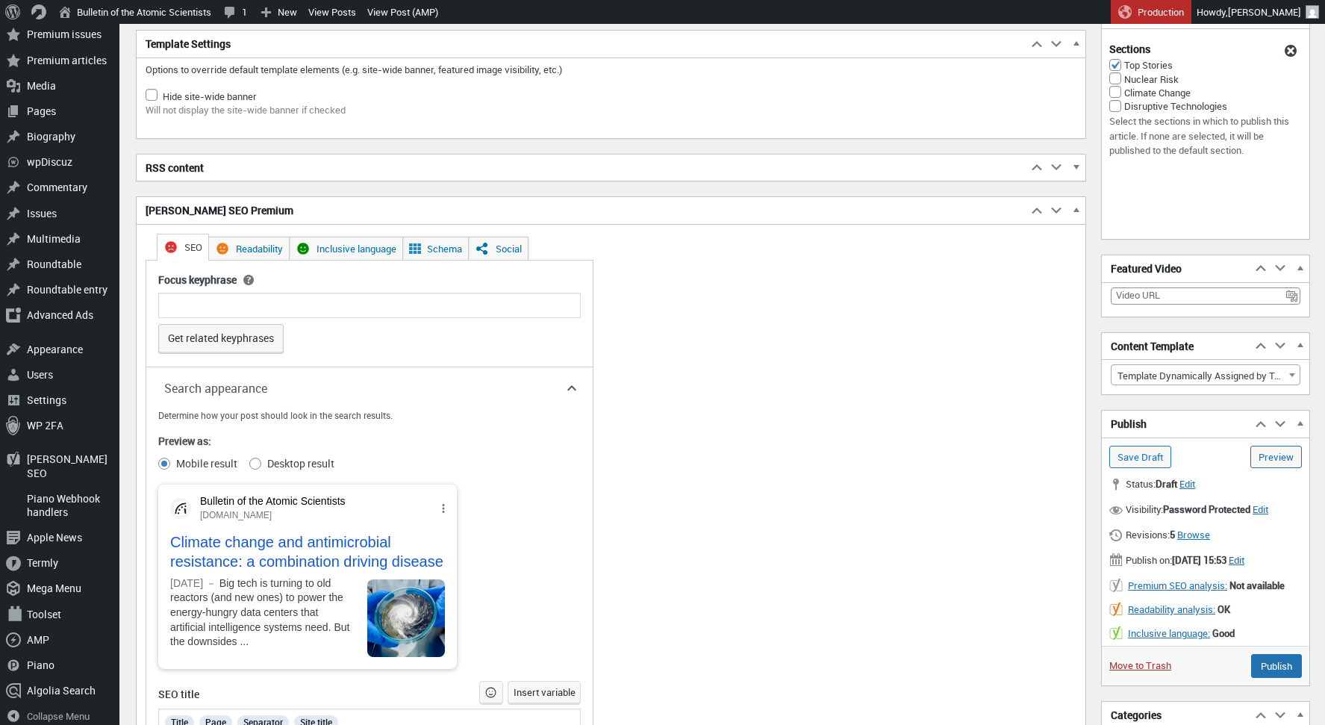
click at [202, 210] on h2 "Yoast SEO Premium" at bounding box center [582, 210] width 890 height 27
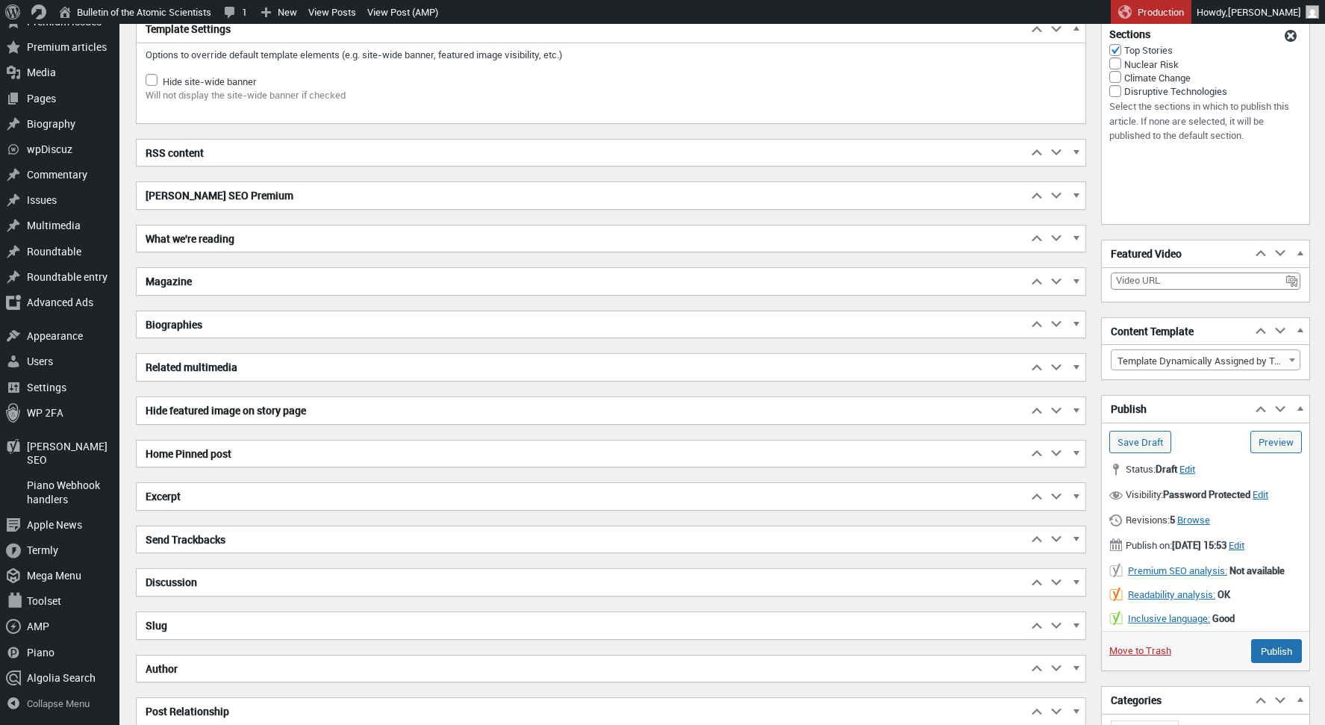
scroll to position [571, 0]
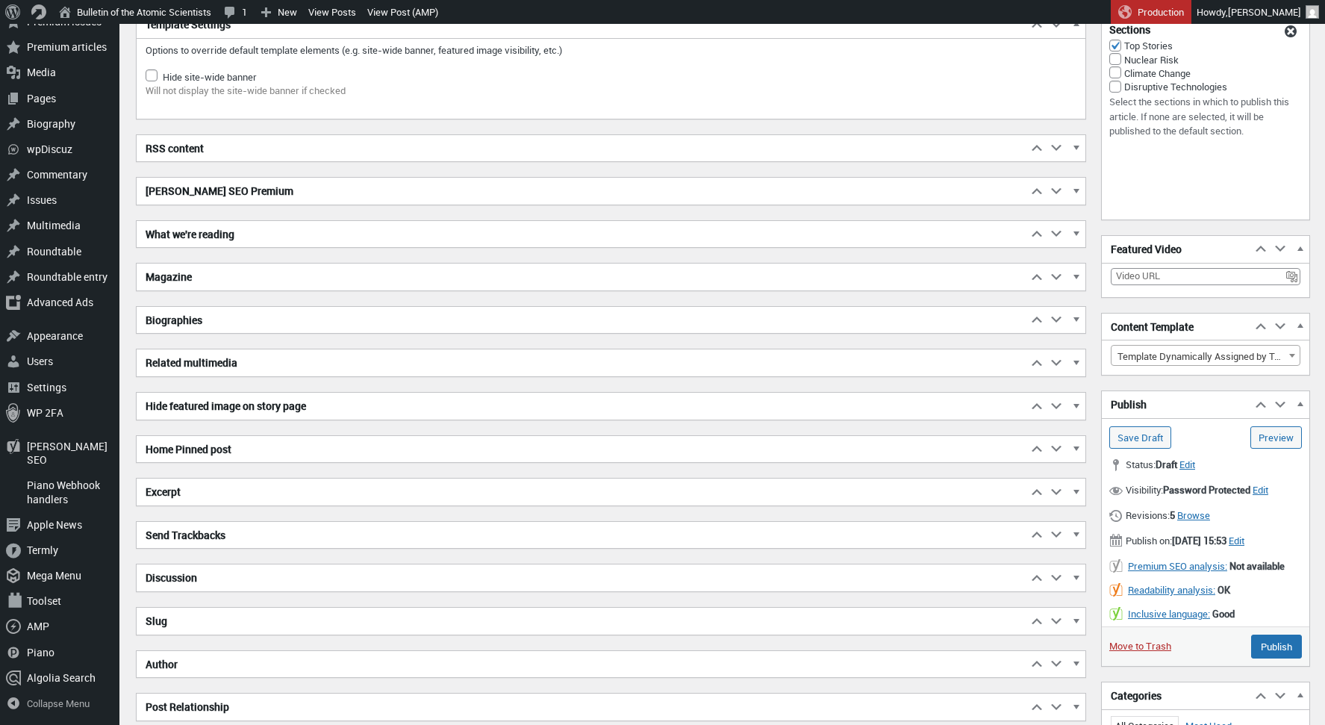
click at [222, 408] on h2 "Hide featured image on story page" at bounding box center [582, 406] width 890 height 27
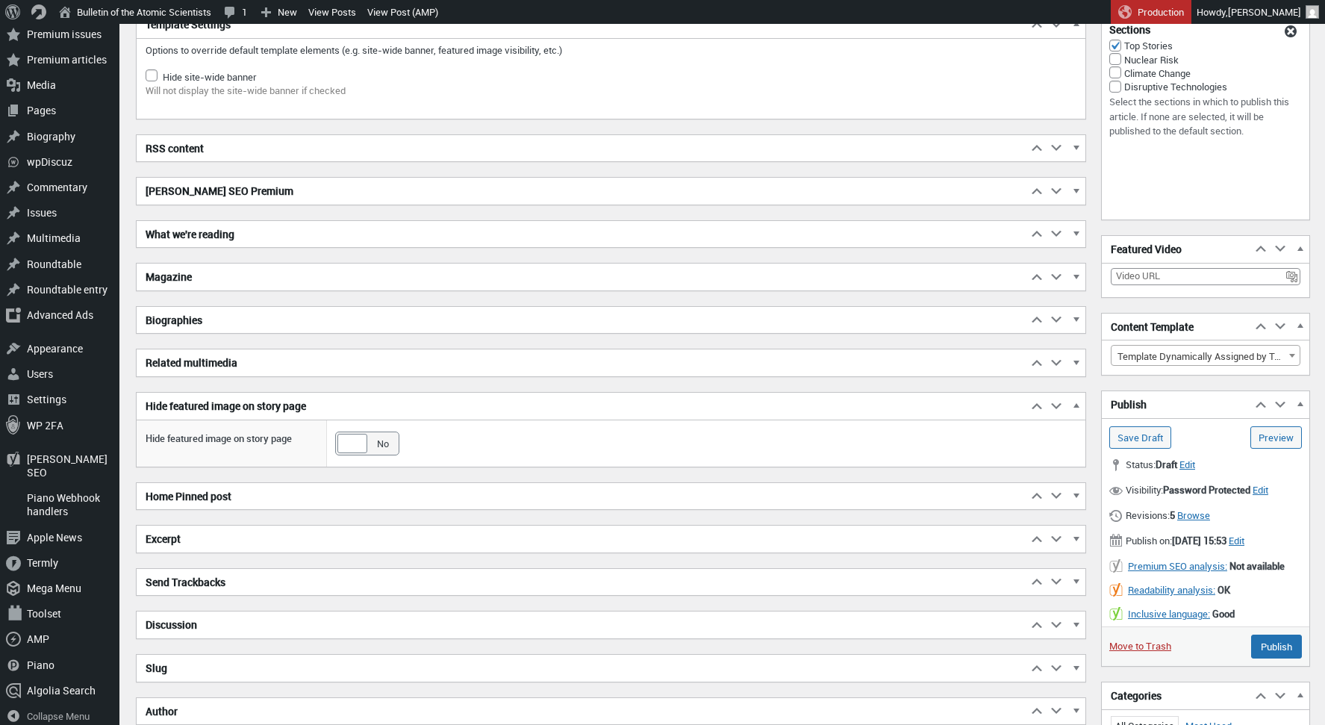
click at [222, 408] on h2 "Hide featured image on story page" at bounding box center [582, 406] width 890 height 27
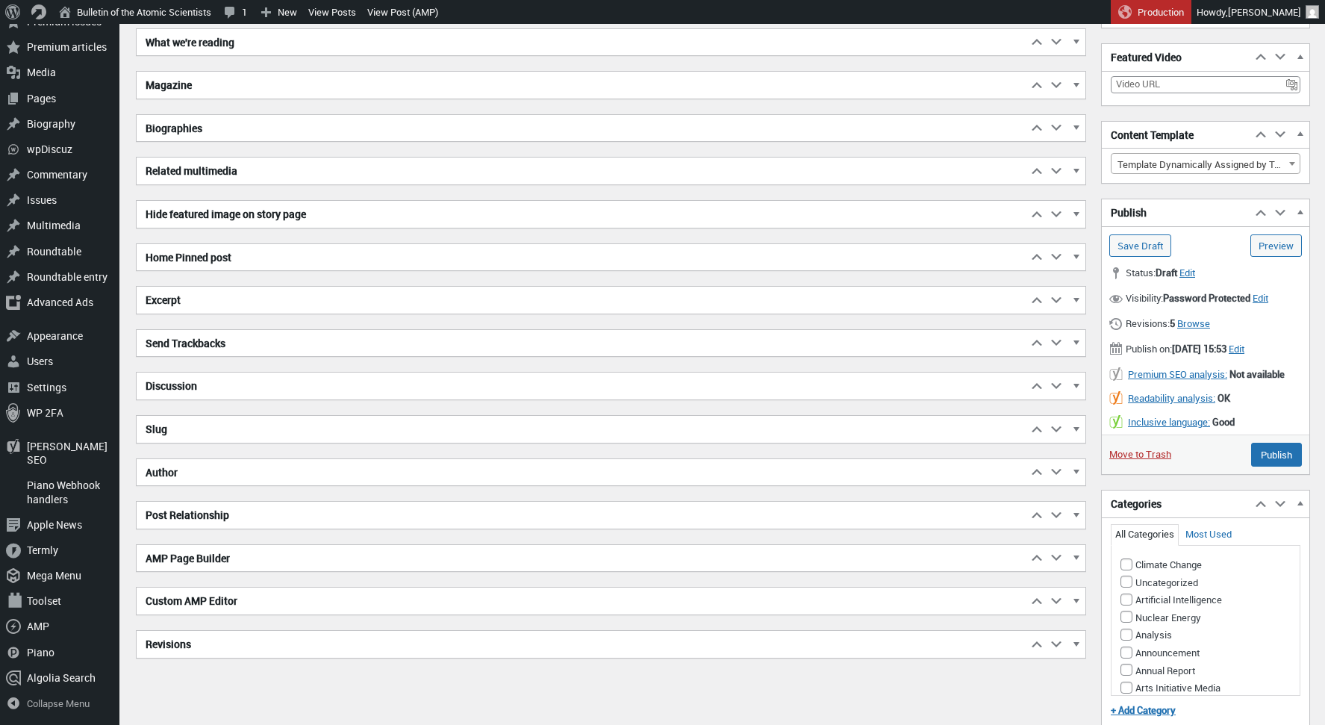
scroll to position [781, 0]
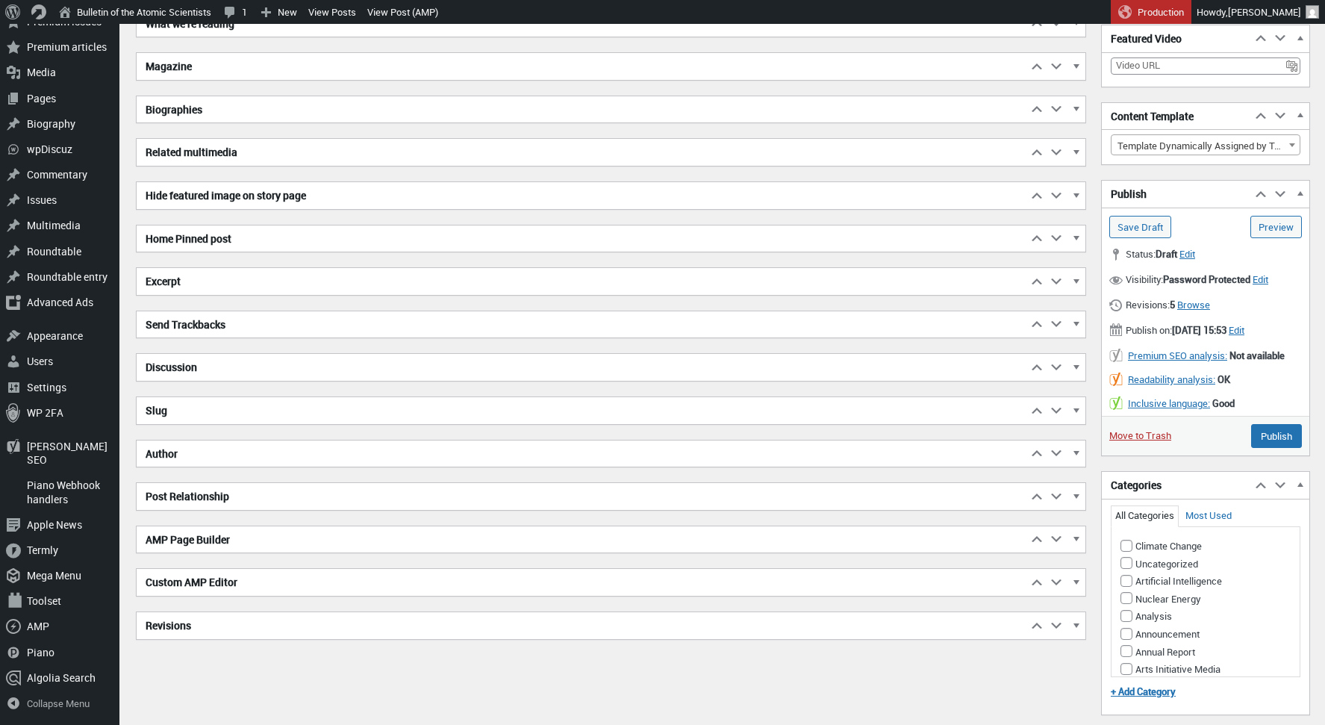
click at [218, 502] on h2 "Post Relationship" at bounding box center [582, 496] width 890 height 27
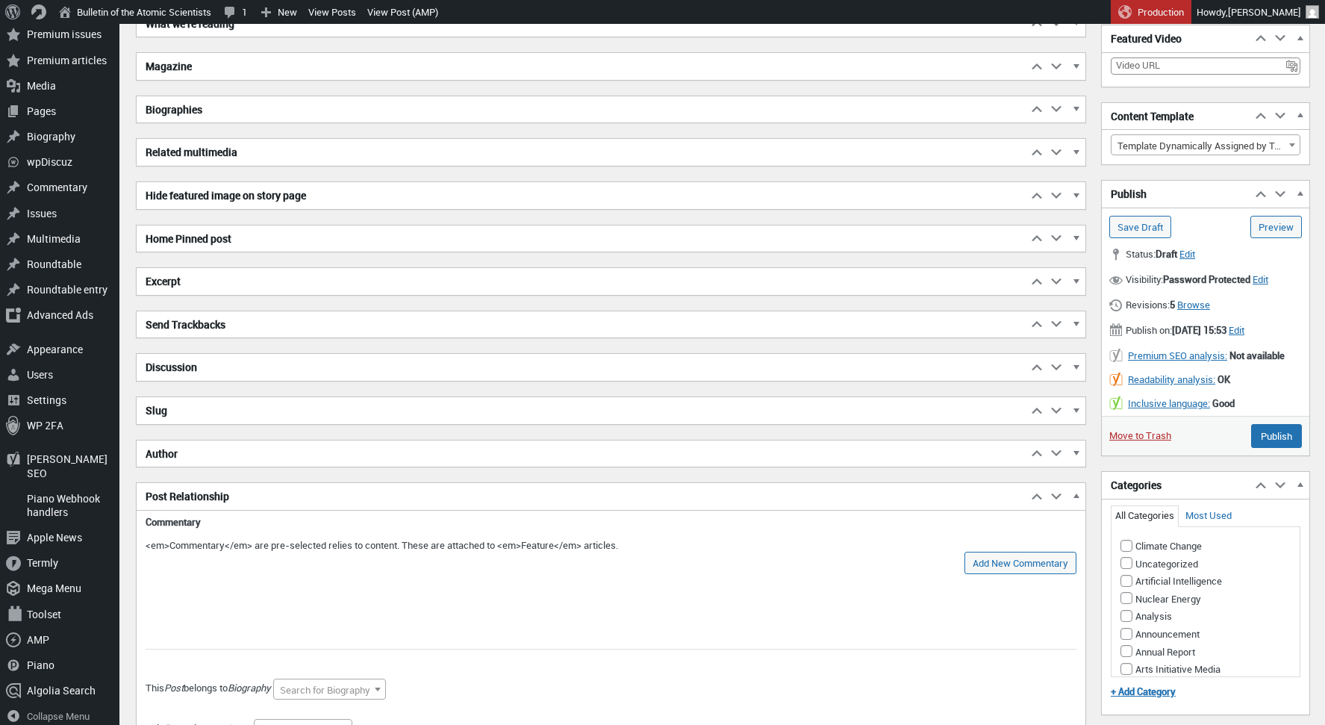
click at [218, 502] on h2 "Post Relationship" at bounding box center [582, 496] width 890 height 27
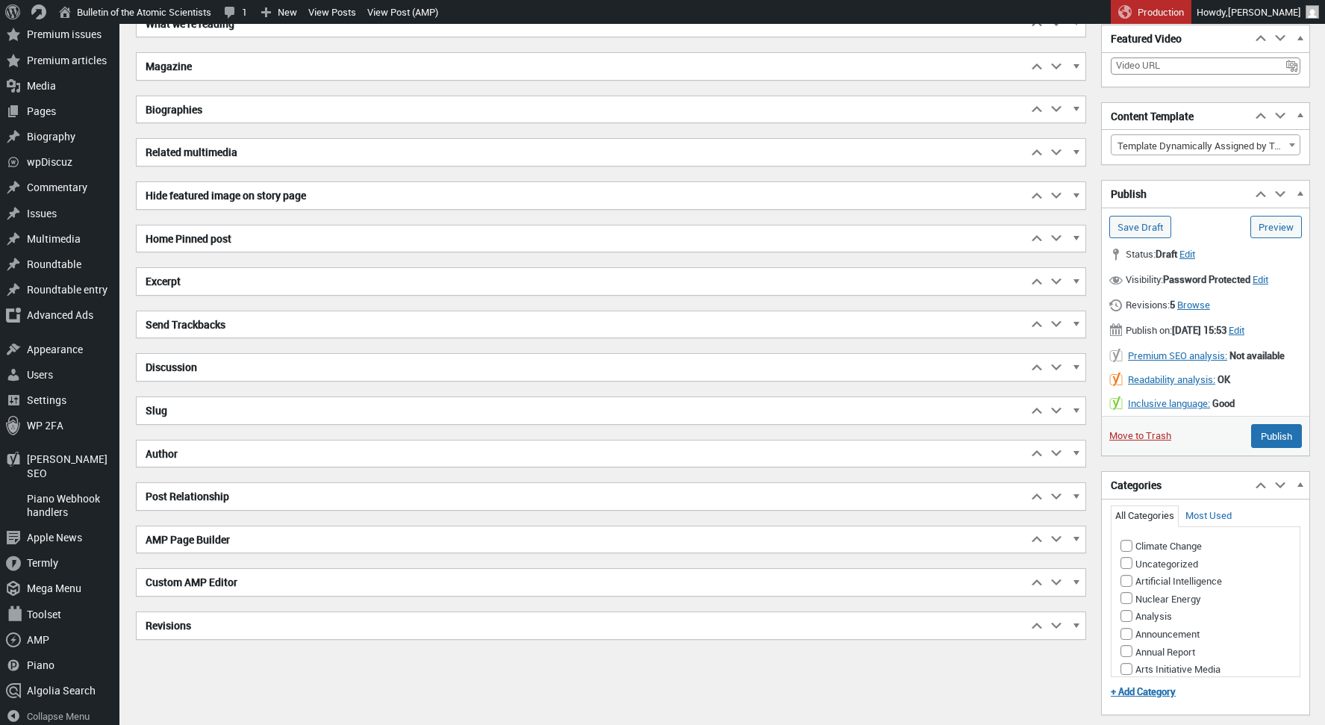
click at [215, 540] on h2 "AMP Page Builder" at bounding box center [582, 539] width 890 height 27
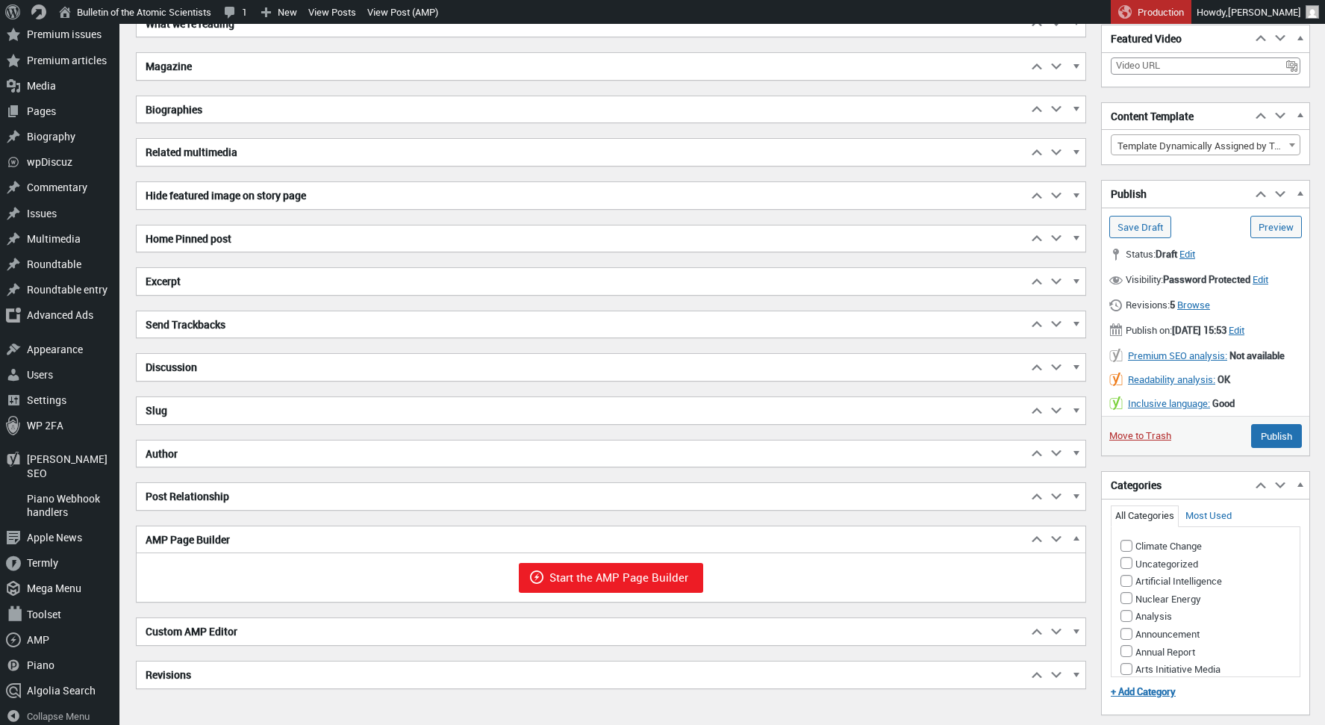
click at [215, 540] on h2 "AMP Page Builder" at bounding box center [582, 539] width 890 height 27
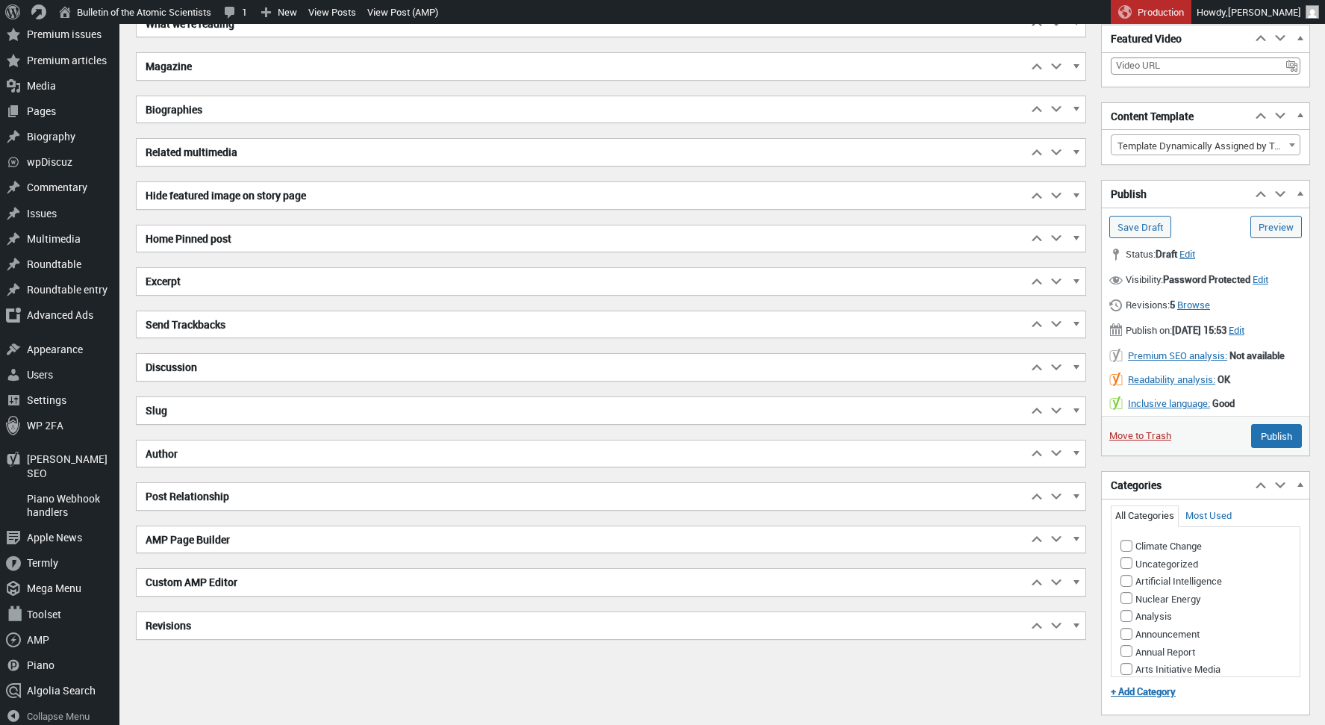
click at [217, 586] on h2 "Custom AMP Editor" at bounding box center [582, 582] width 890 height 27
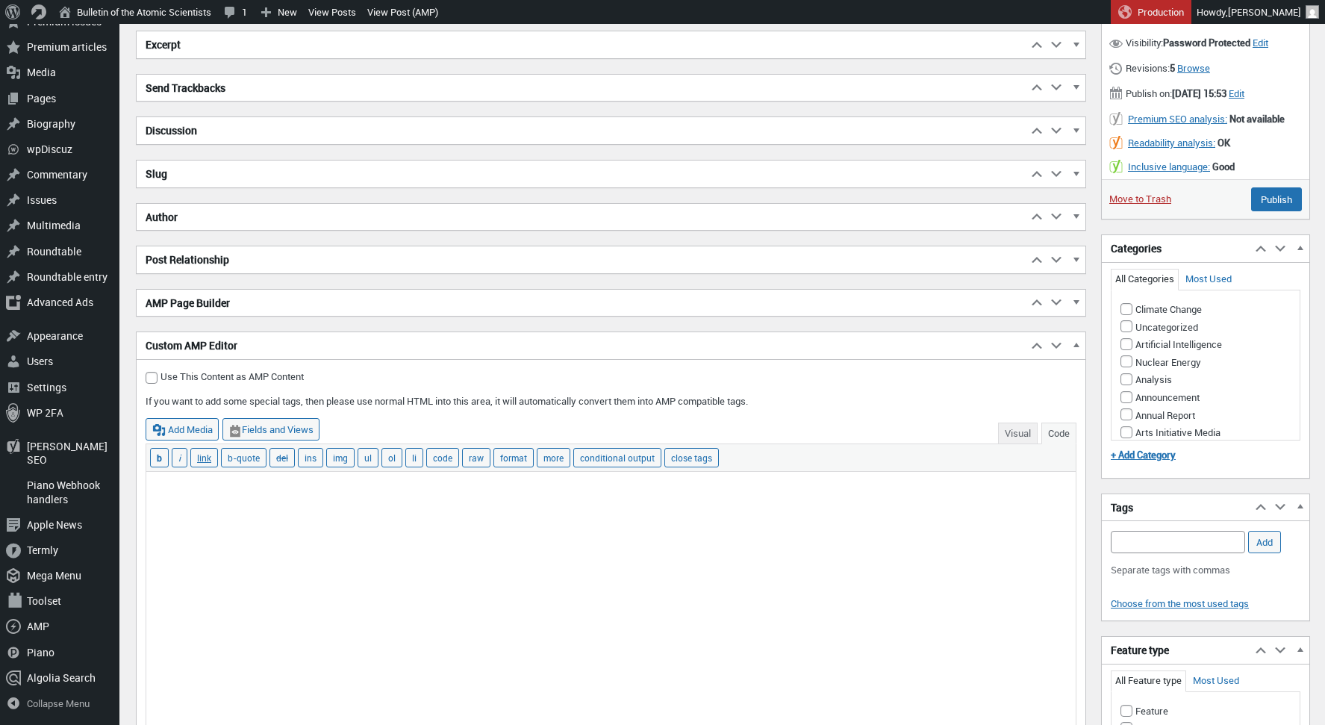
scroll to position [1019, 0]
click at [181, 345] on h2 "Custom AMP Editor" at bounding box center [582, 344] width 890 height 27
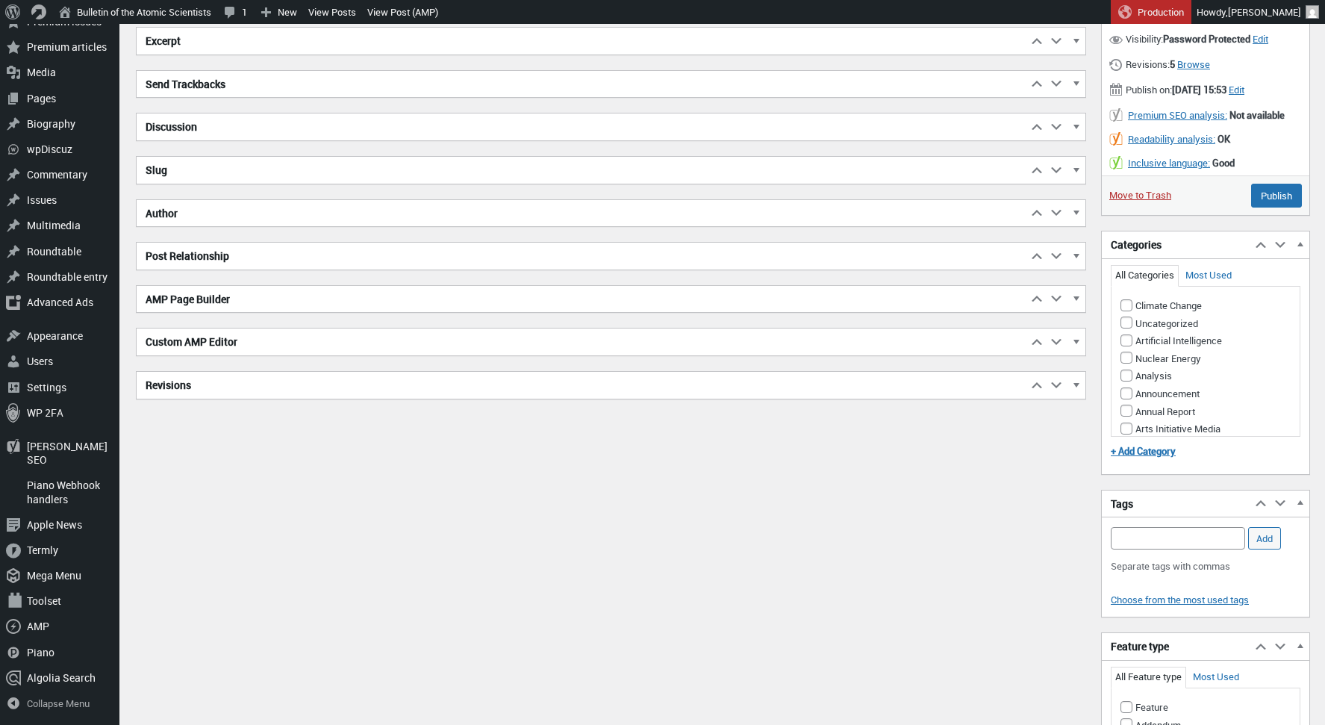
scroll to position [1022, 0]
click at [160, 381] on h2 "Revisions" at bounding box center [582, 385] width 890 height 27
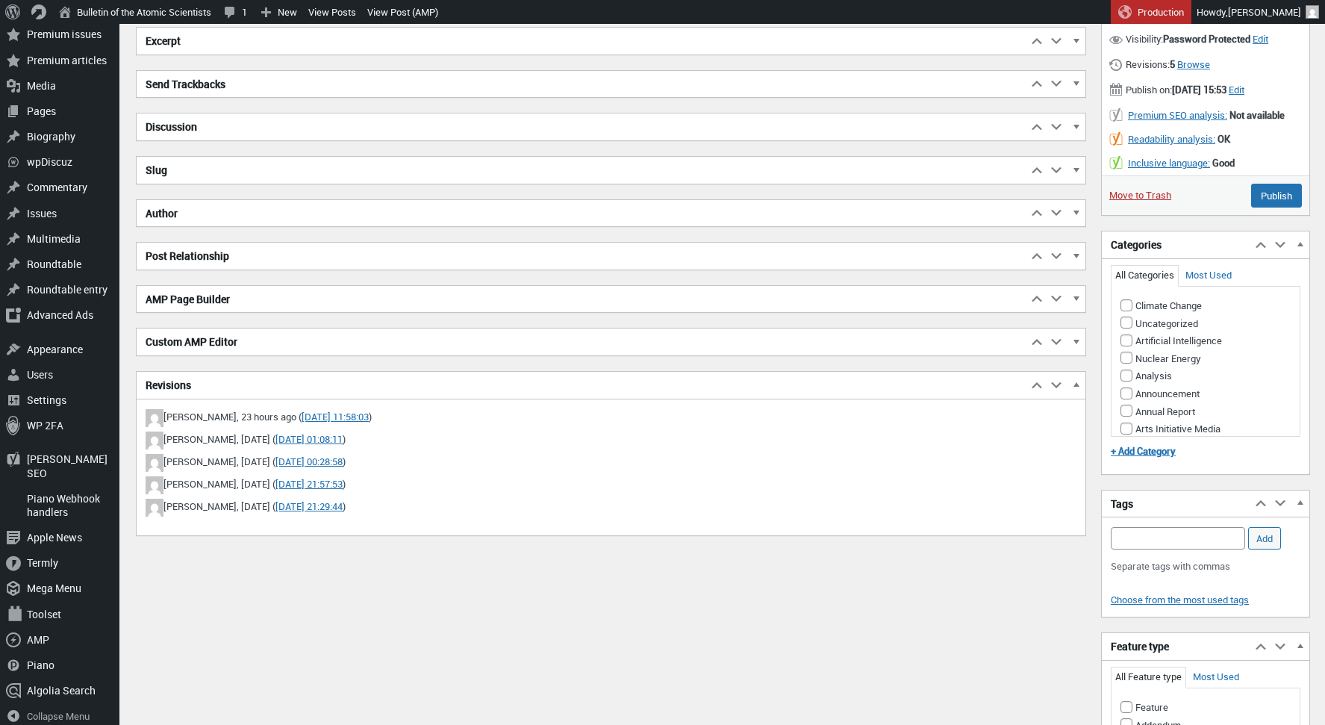
click at [160, 381] on h2 "Revisions" at bounding box center [582, 385] width 890 height 27
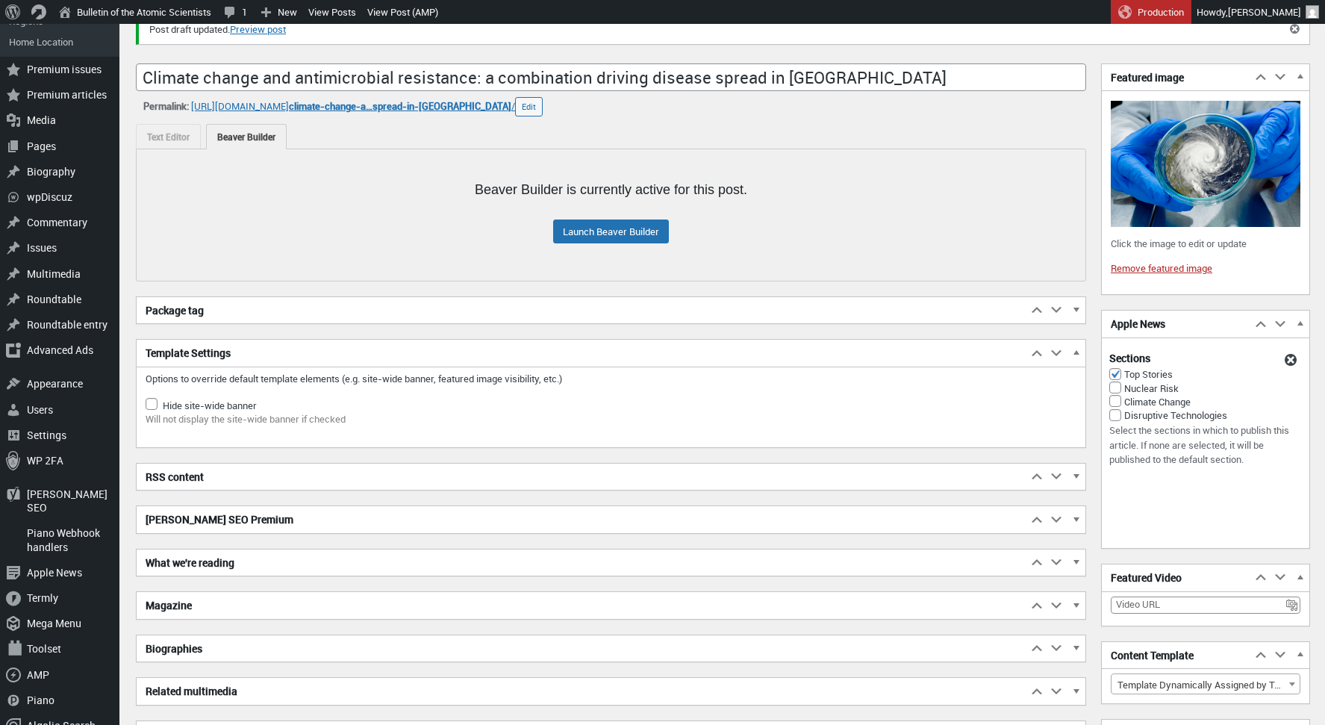
scroll to position [254, 0]
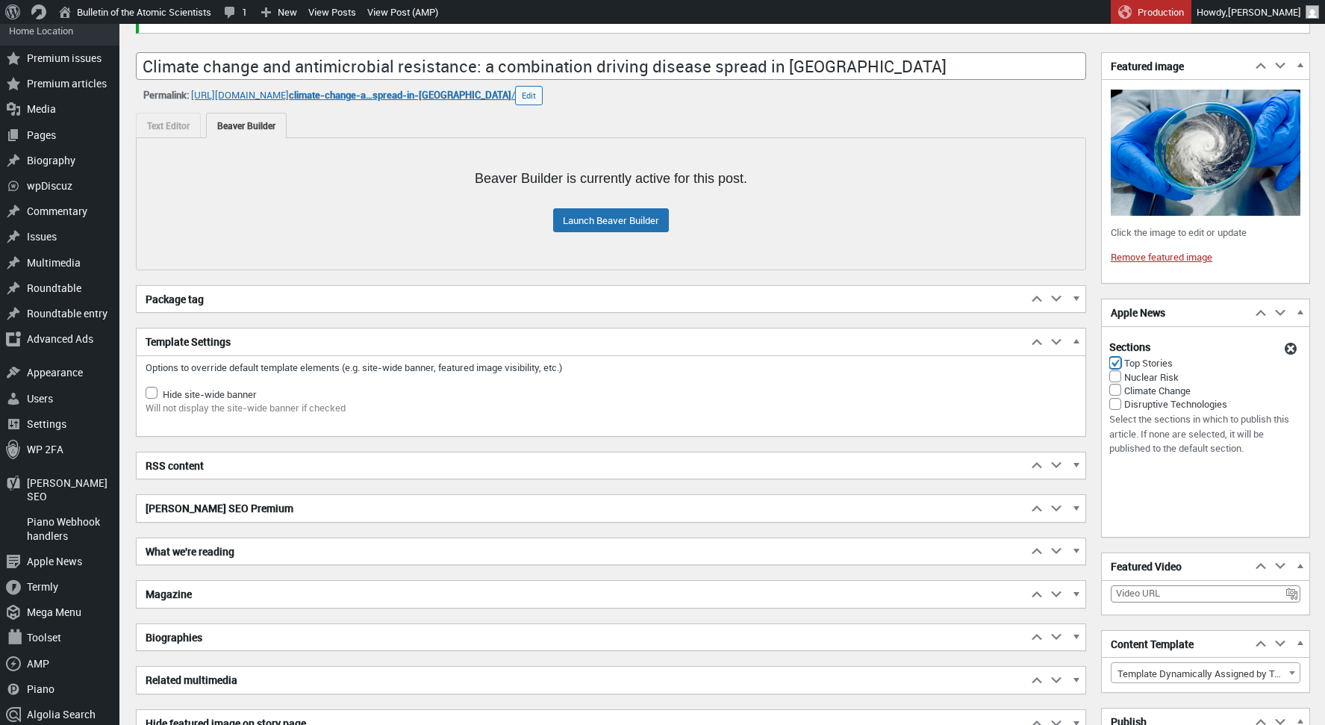
click at [1114, 362] on input "Top Stories" at bounding box center [1115, 363] width 12 height 12
checkbox input "false"
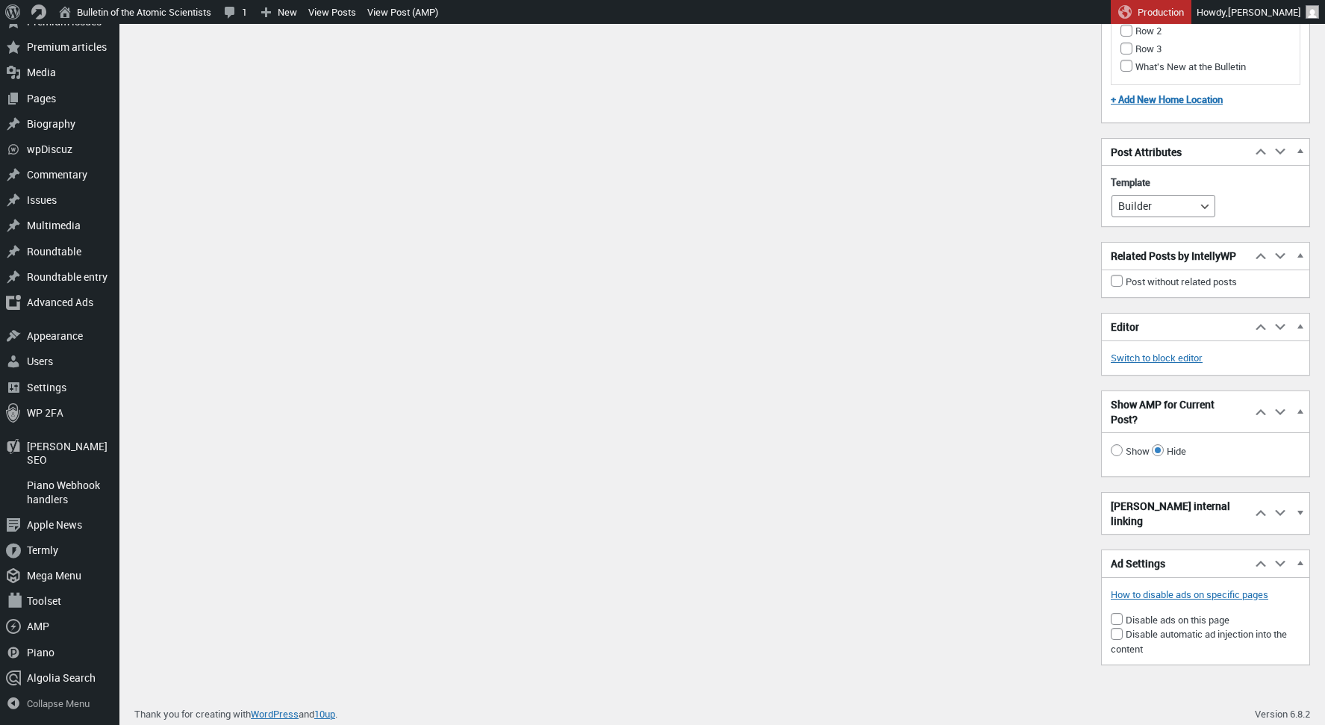
scroll to position [2270, 0]
click at [1141, 518] on h2 "Yoast internal linking" at bounding box center [1176, 510] width 149 height 41
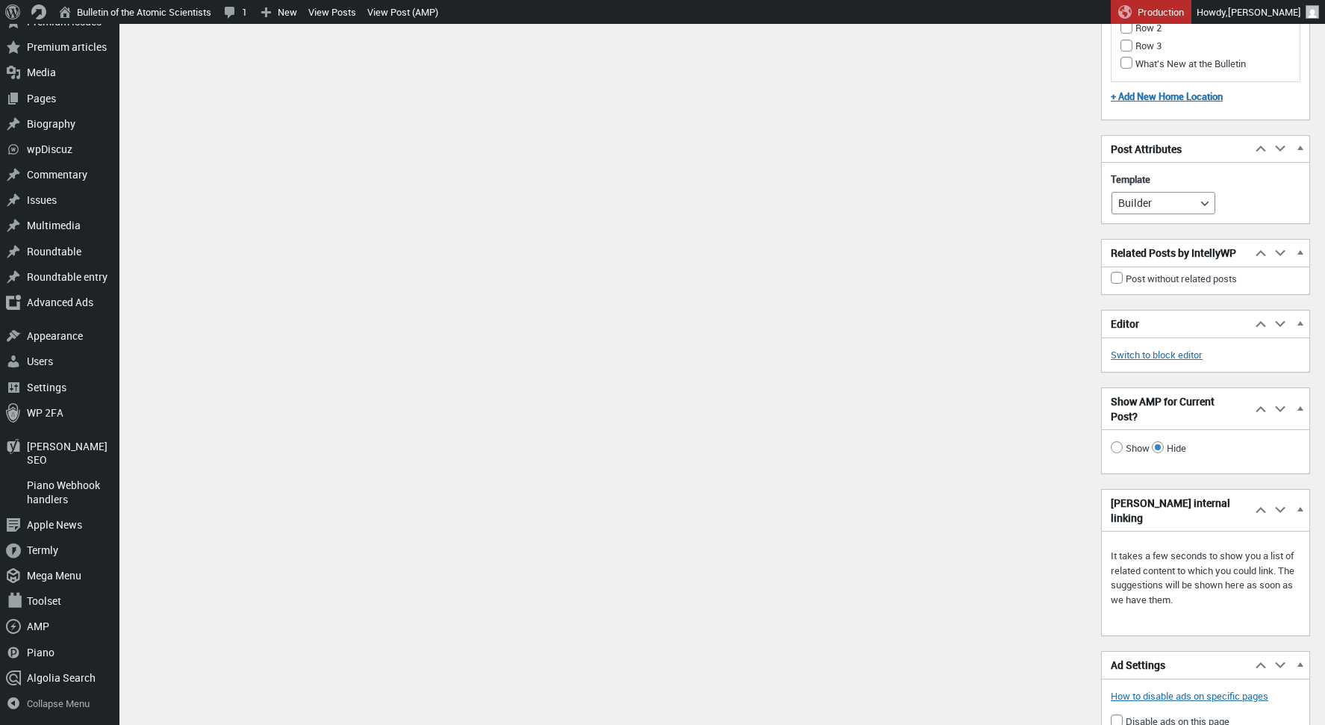
click at [1141, 518] on h2 "Yoast internal linking" at bounding box center [1176, 510] width 149 height 41
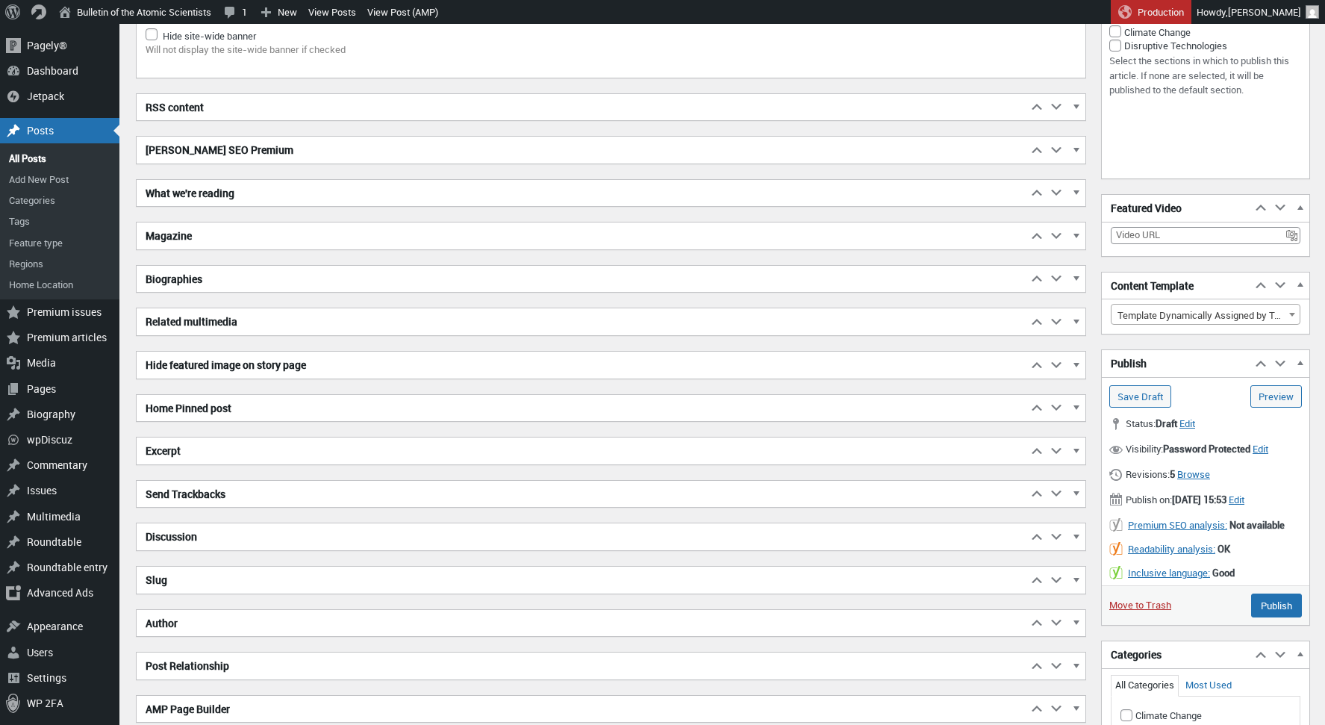
scroll to position [399, 0]
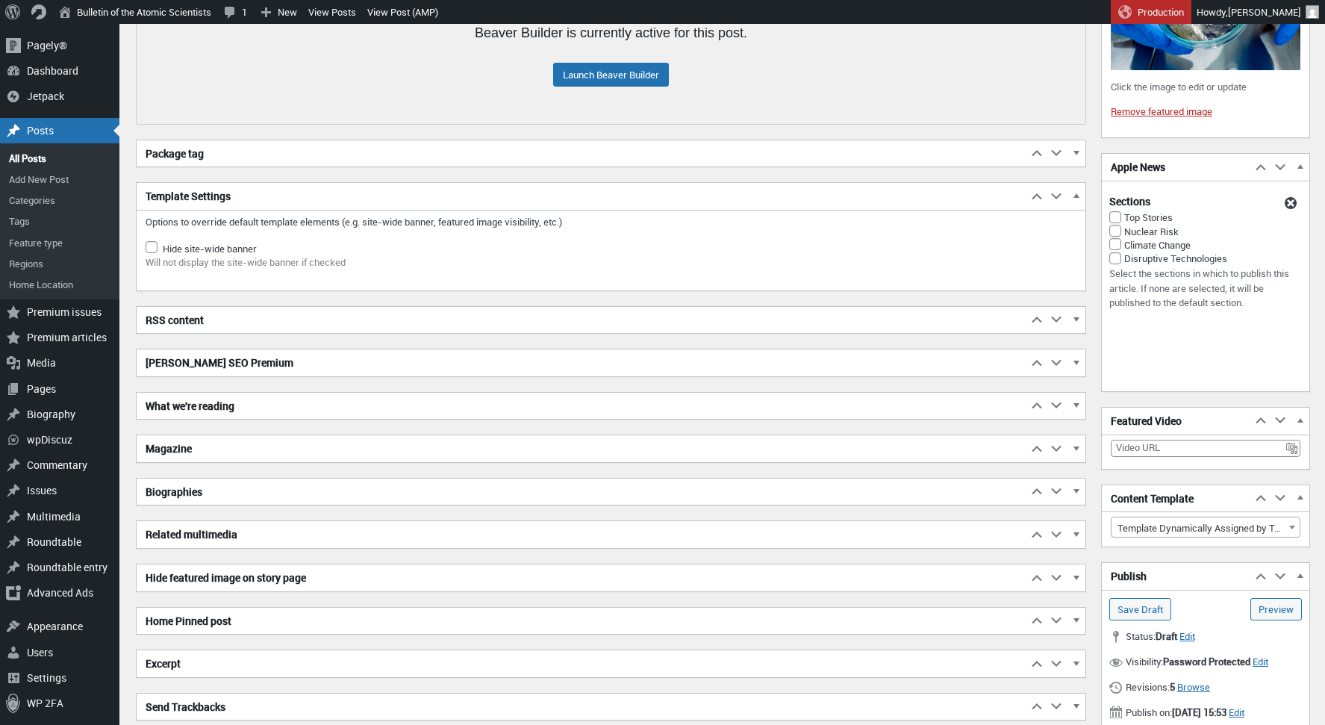
click at [240, 408] on h2 "What we're reading" at bounding box center [582, 406] width 890 height 27
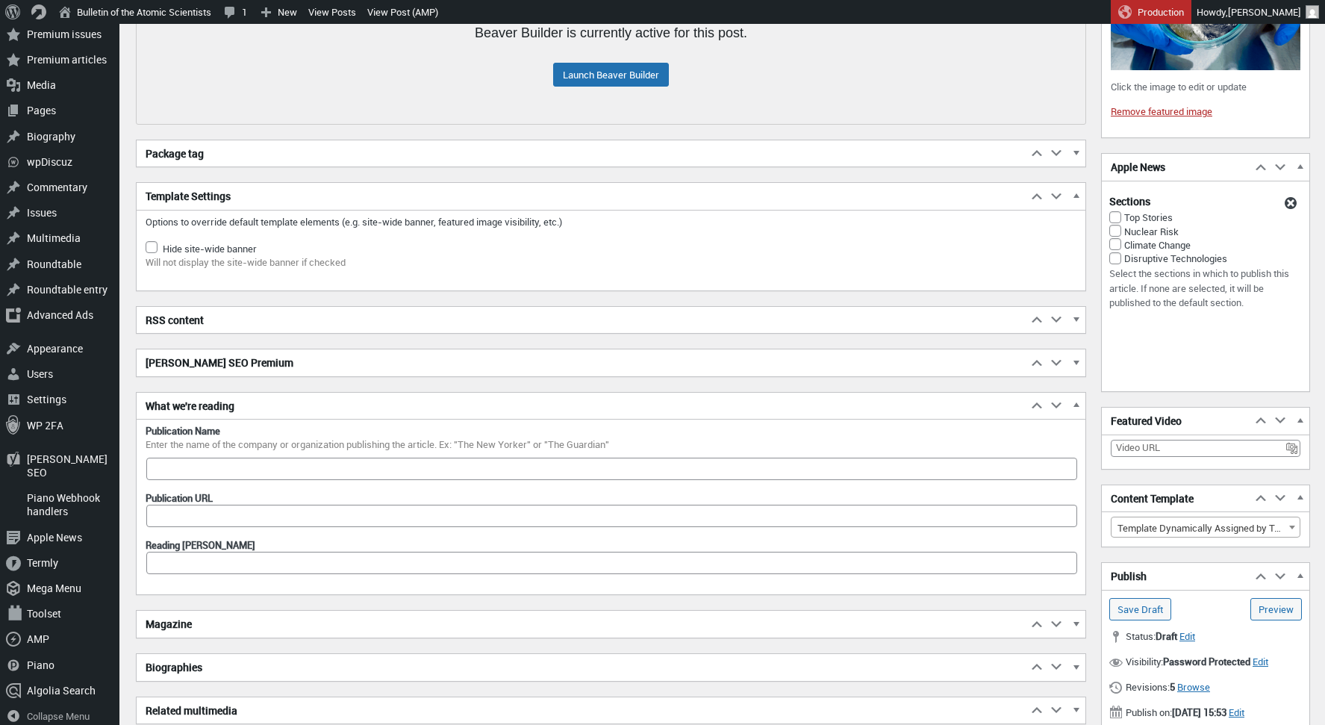
click at [240, 408] on h2 "What we're reading" at bounding box center [582, 406] width 890 height 27
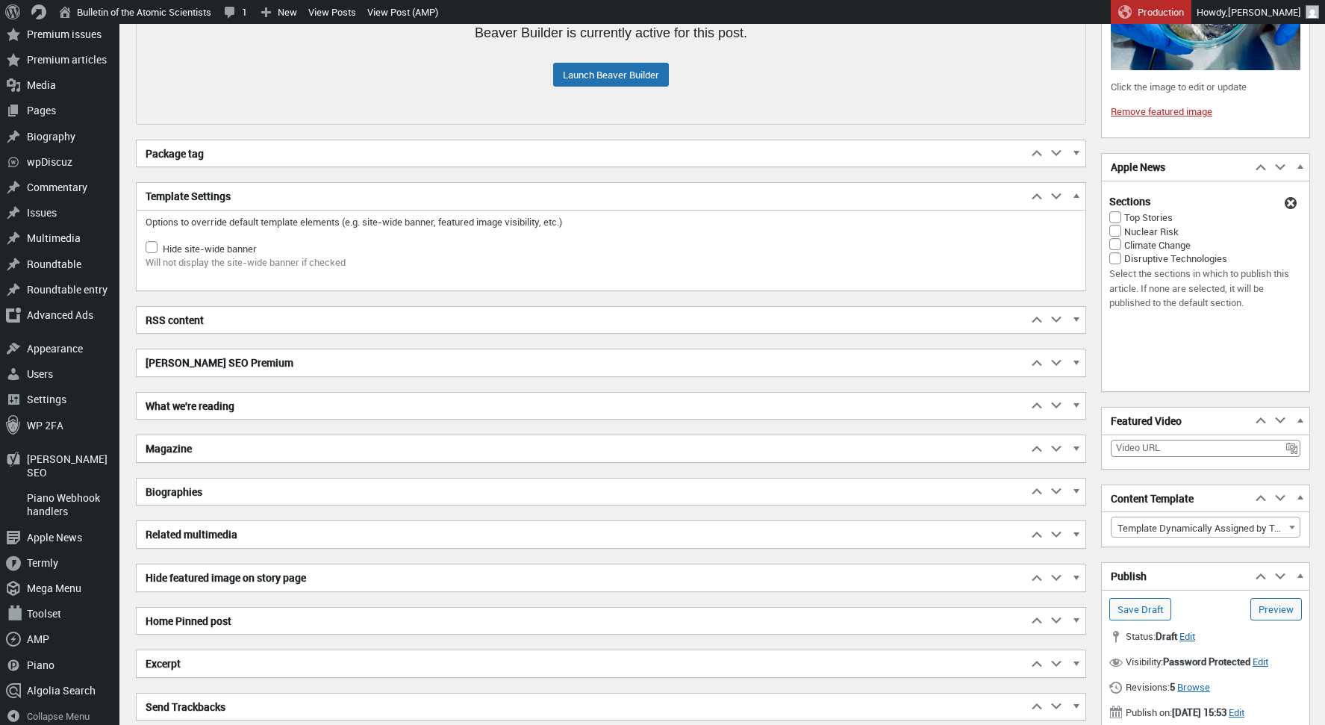
click at [233, 377] on div "Package tag Move up Move Package tag box up Move down Move Package tag box down…" at bounding box center [611, 581] width 950 height 882
click at [233, 369] on h2 "Yoast SEO Premium" at bounding box center [582, 362] width 890 height 27
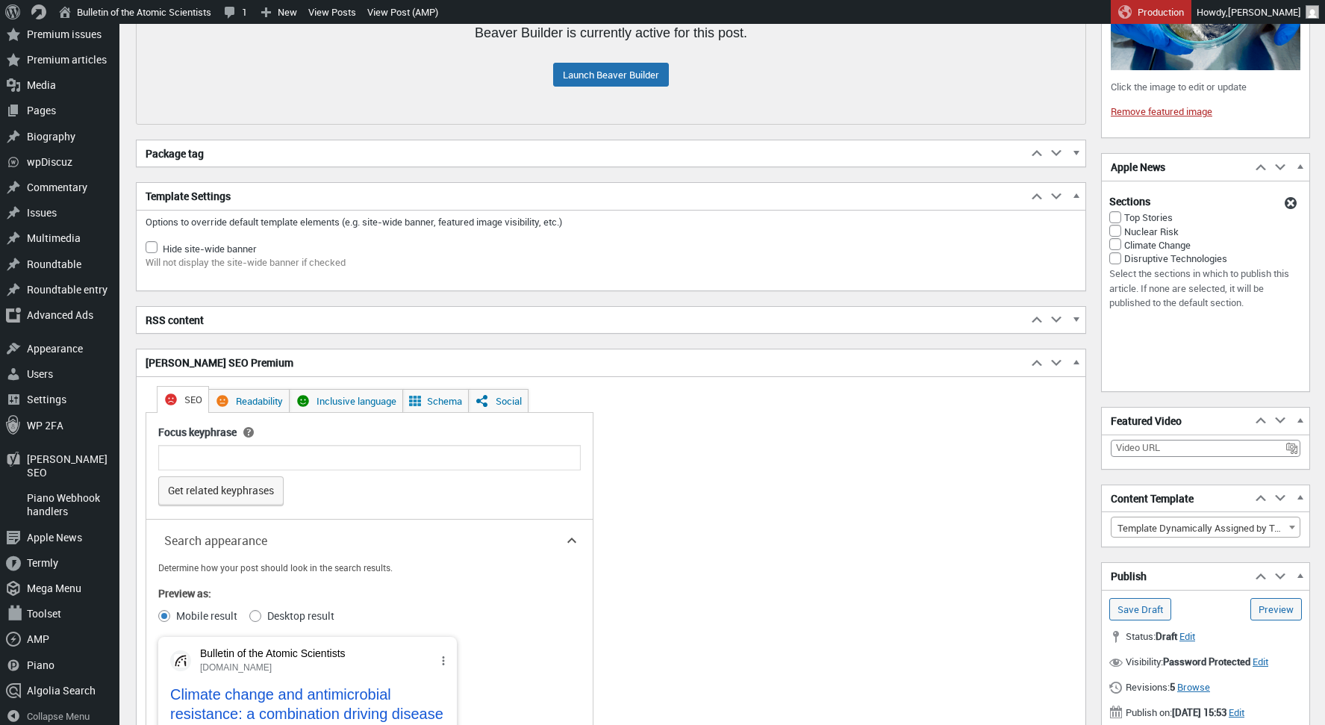
click at [234, 366] on h2 "Yoast SEO Premium" at bounding box center [582, 362] width 890 height 27
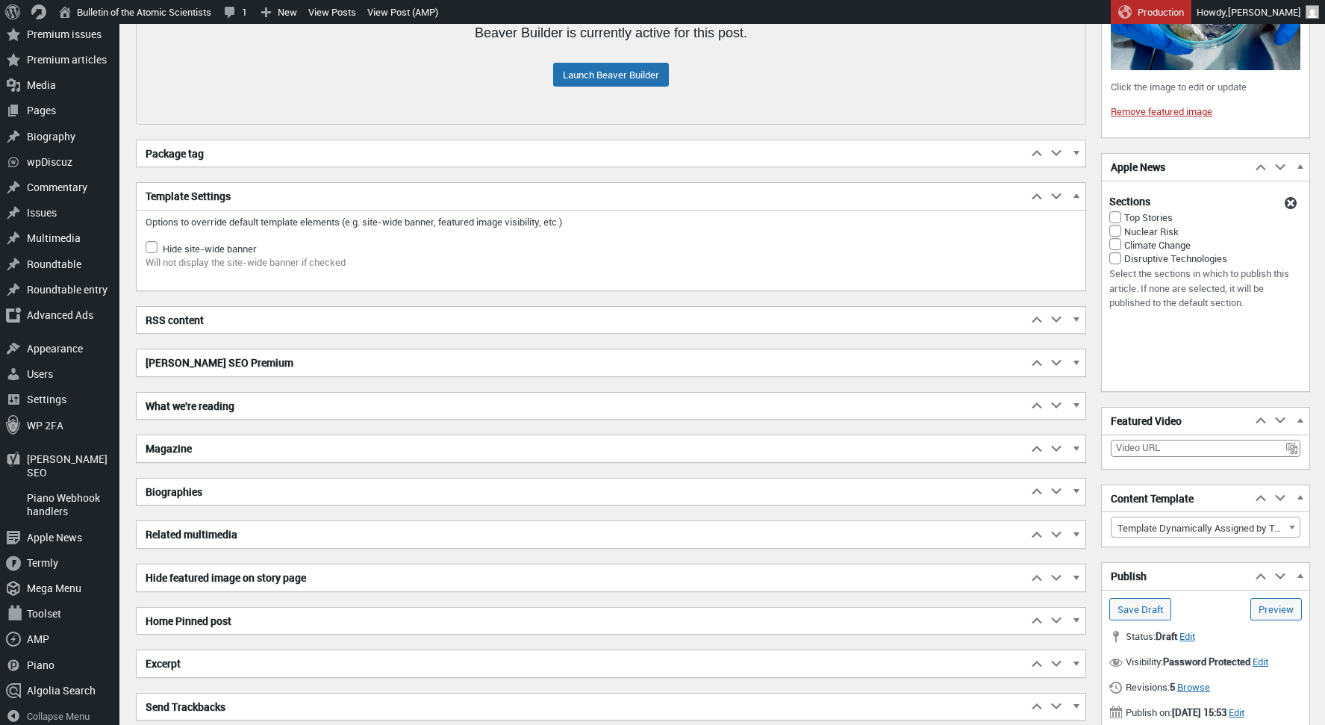
click at [204, 313] on h2 "RSS content" at bounding box center [582, 320] width 890 height 27
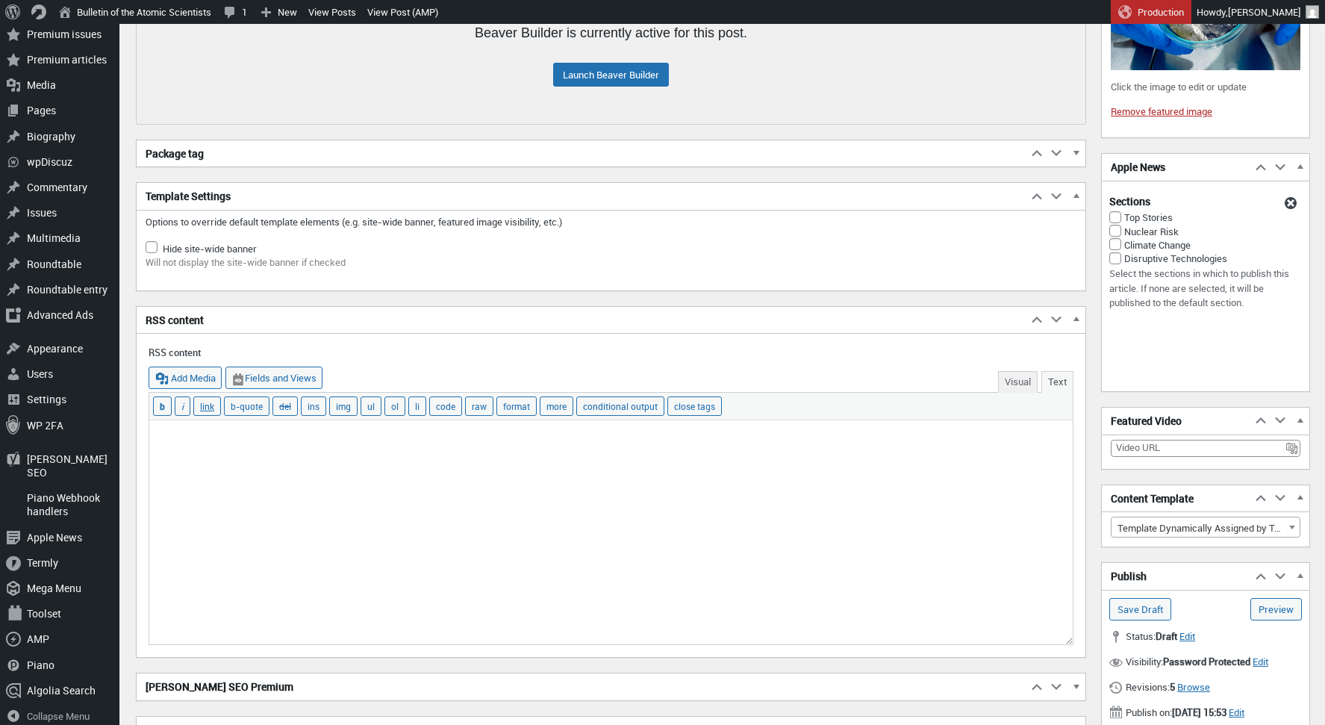
click at [205, 315] on h2 "RSS content" at bounding box center [582, 320] width 890 height 27
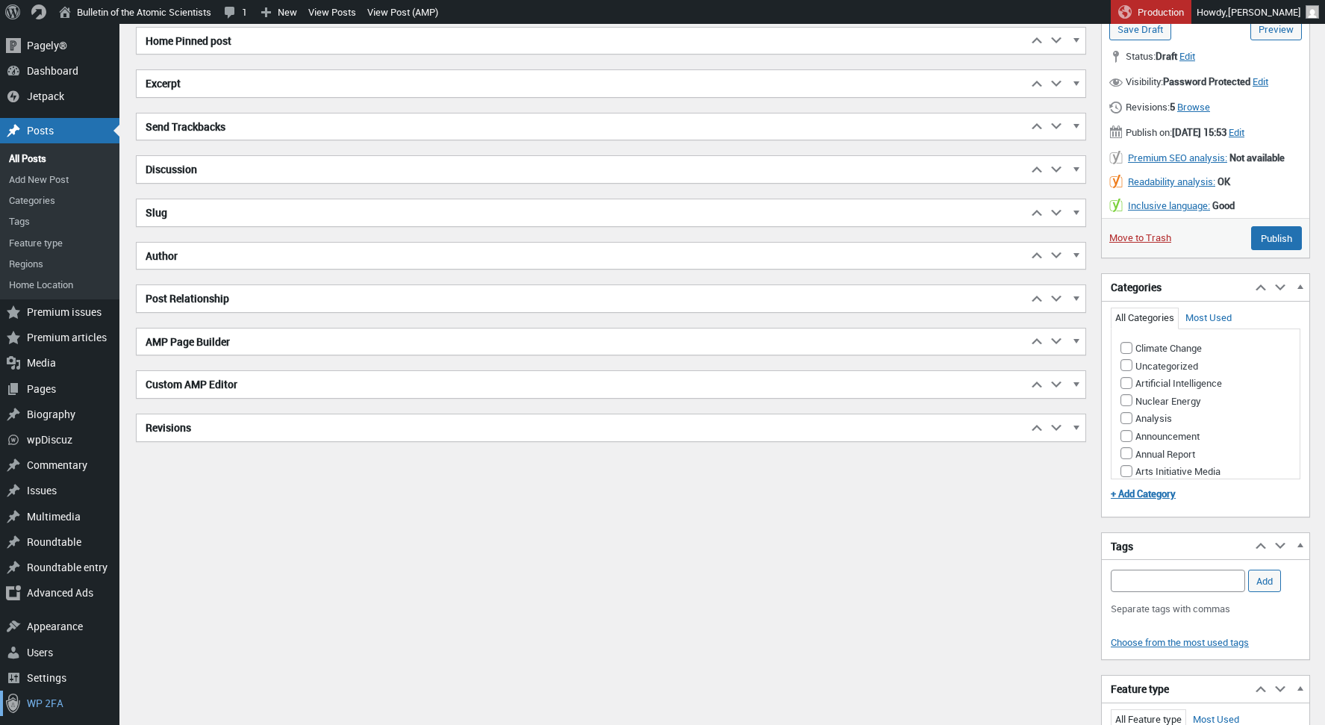
scroll to position [658, 0]
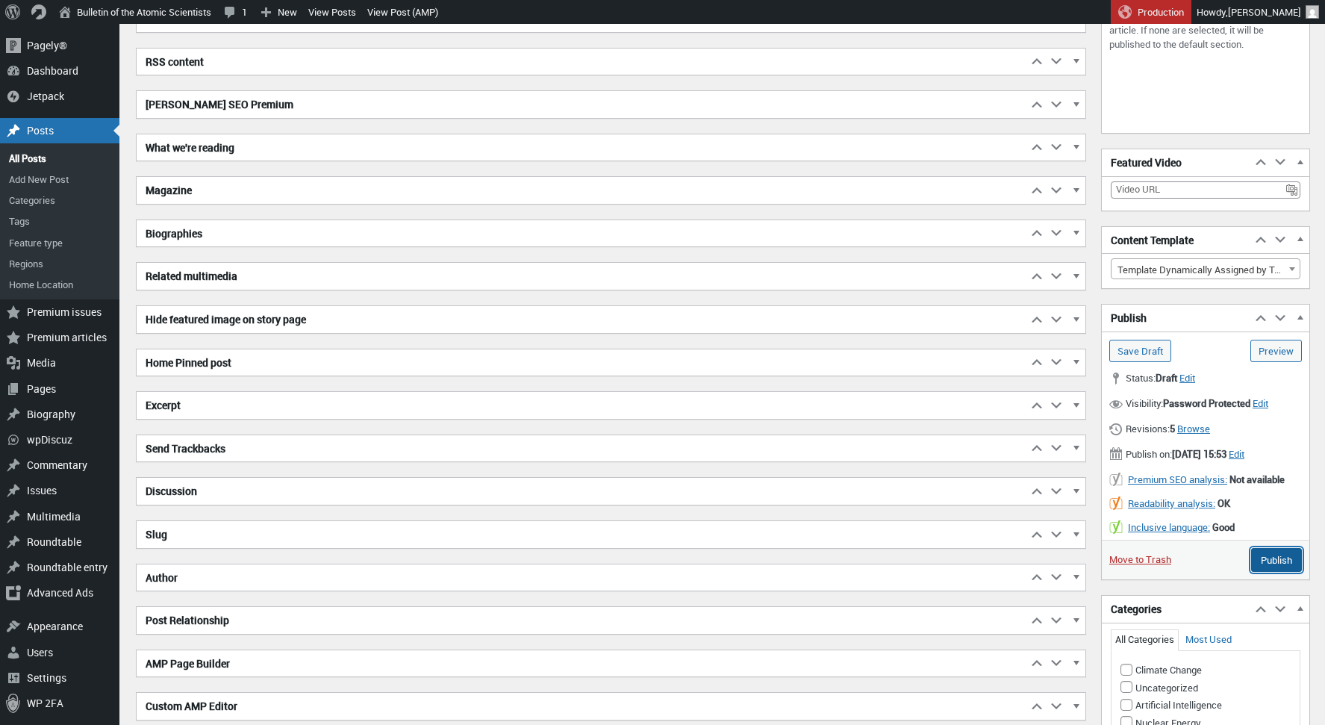
click at [1283, 561] on input "Publish" at bounding box center [1276, 560] width 51 height 24
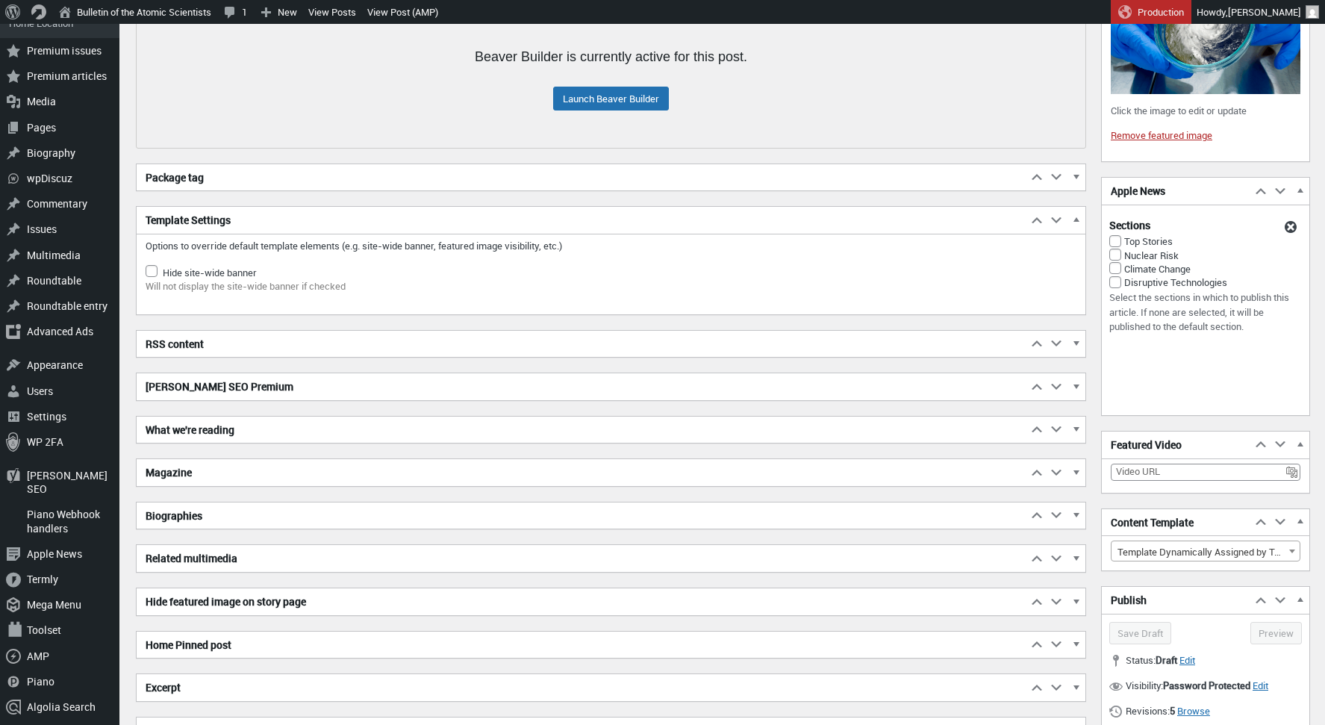
scroll to position [382, 0]
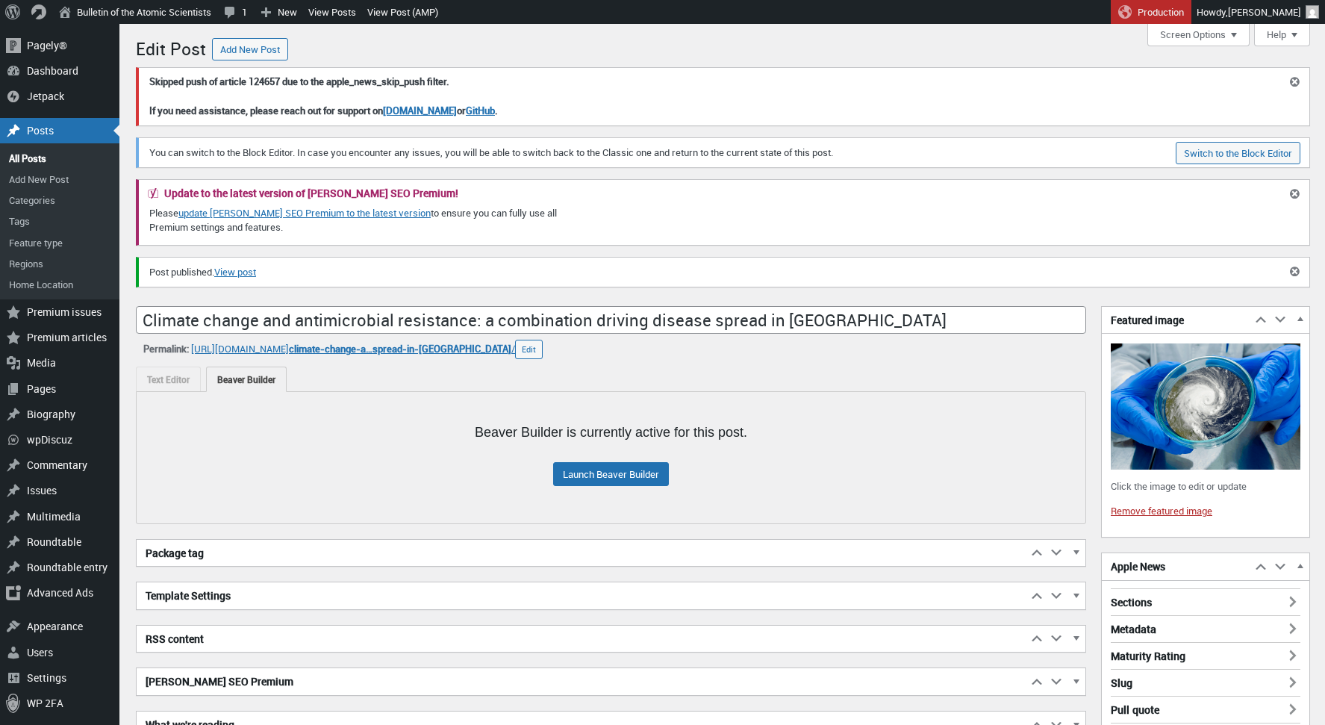
scroll to position [10, 0]
click at [464, 352] on span "climate-change-a…spread-in-[GEOGRAPHIC_DATA]" at bounding box center [400, 348] width 222 height 13
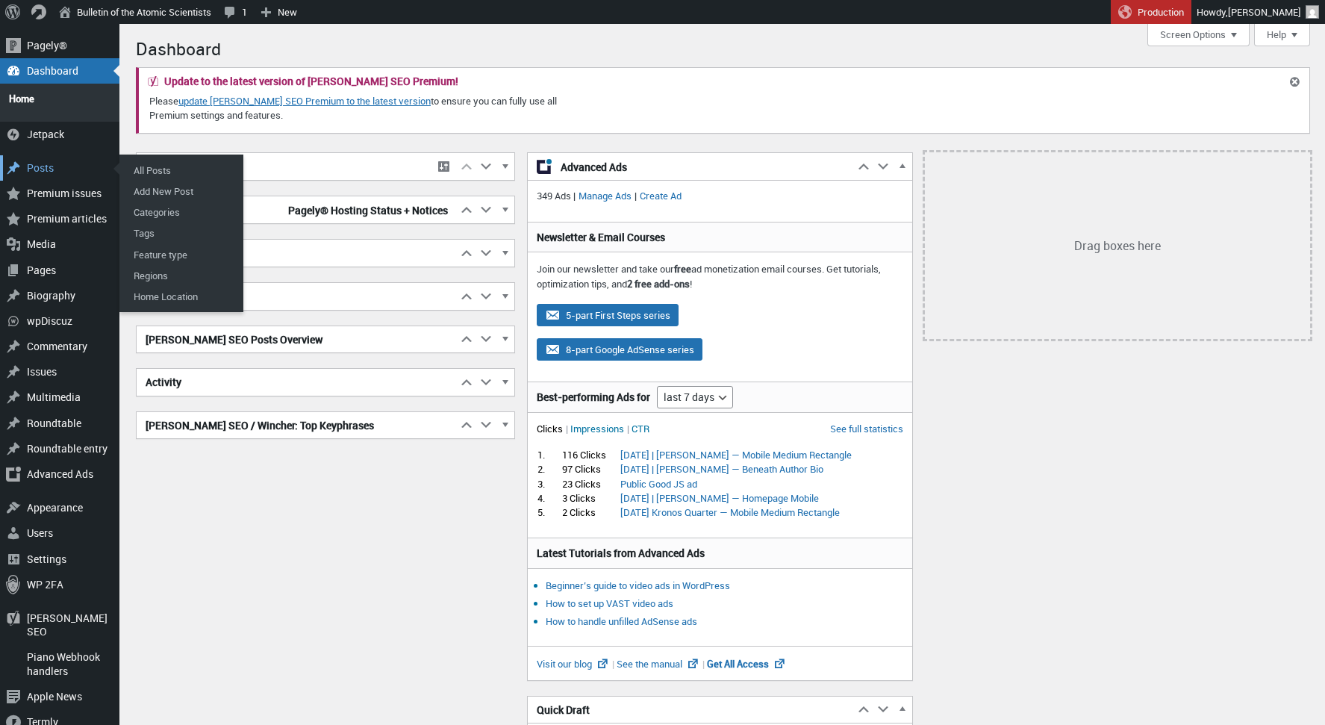
click at [40, 163] on div "Posts" at bounding box center [59, 167] width 119 height 25
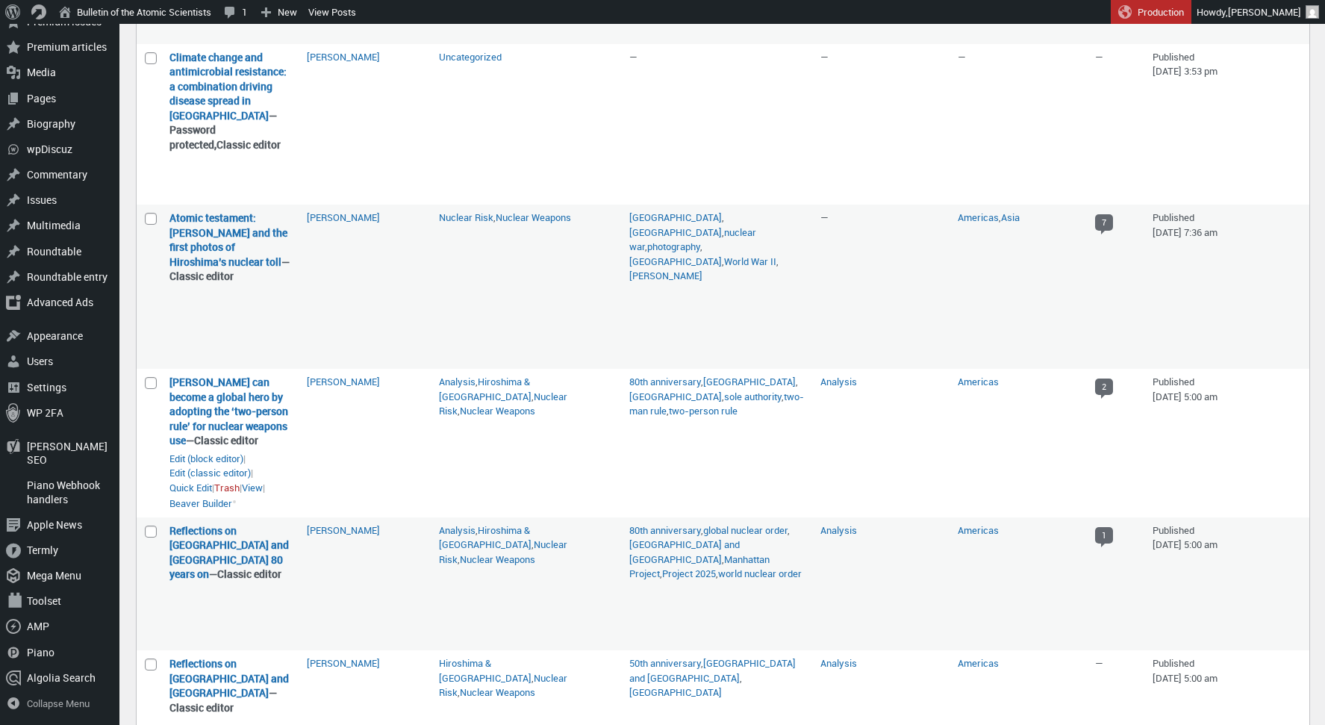
scroll to position [1412, 0]
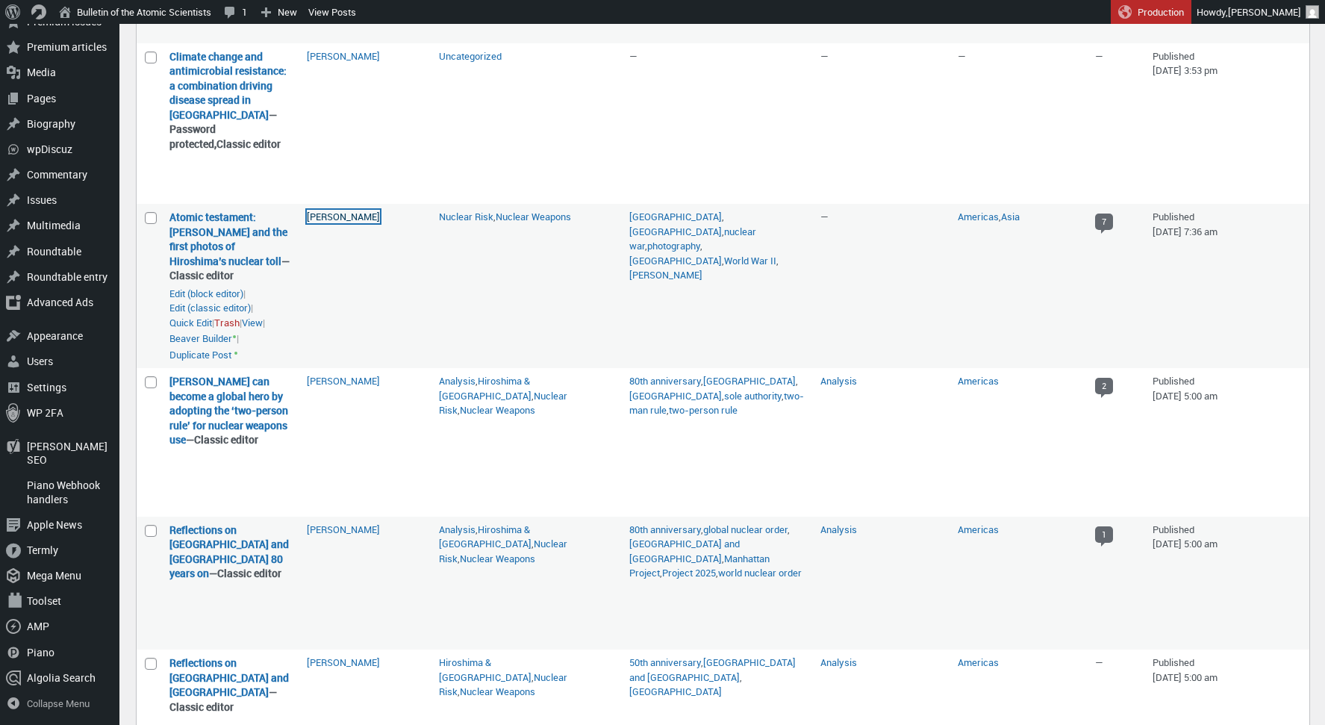
click at [353, 223] on link "[PERSON_NAME]" at bounding box center [343, 216] width 73 height 13
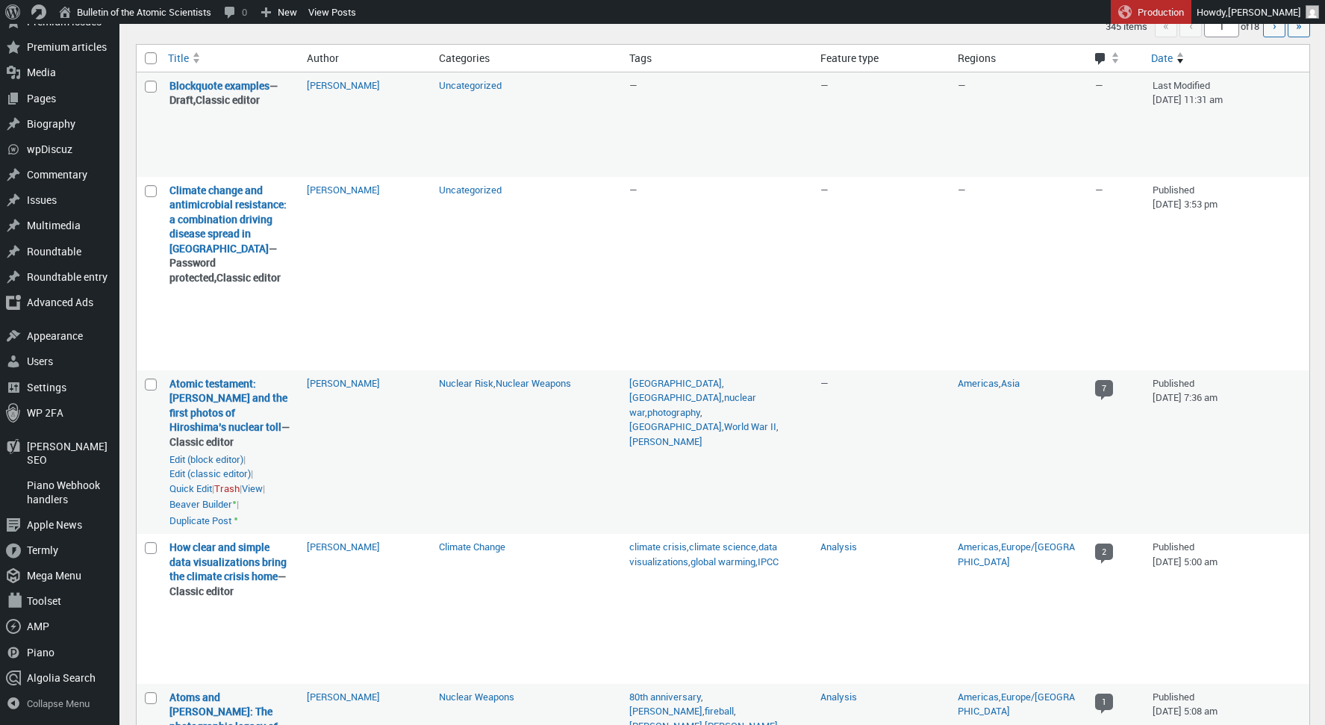
scroll to position [296, 0]
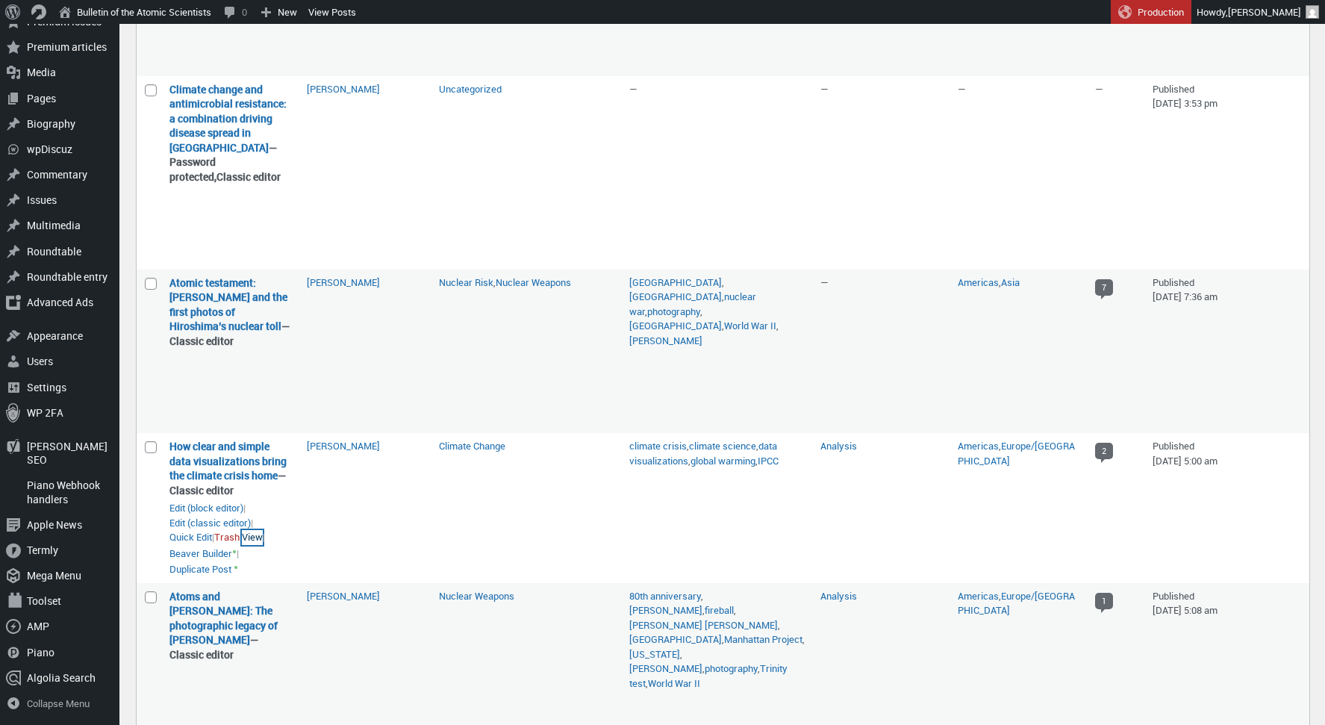
click at [263, 540] on link "View" at bounding box center [252, 537] width 21 height 15
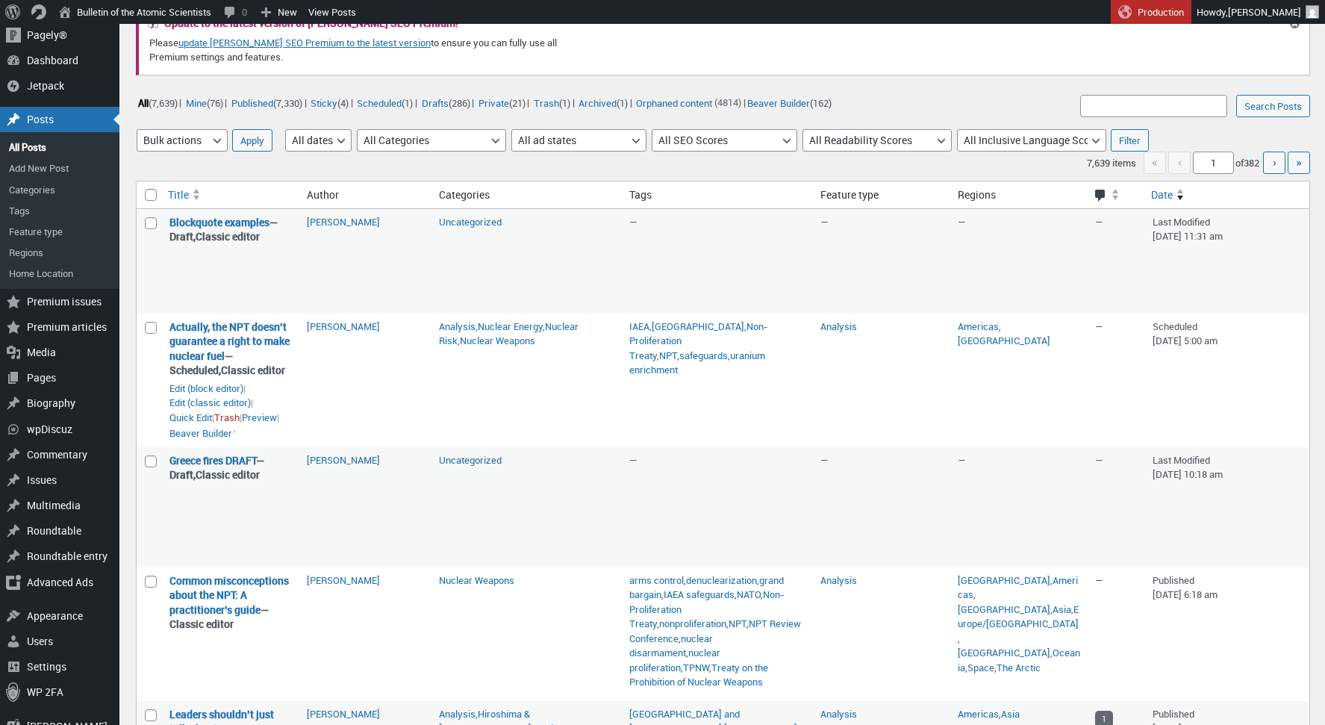
scroll to position [72, 0]
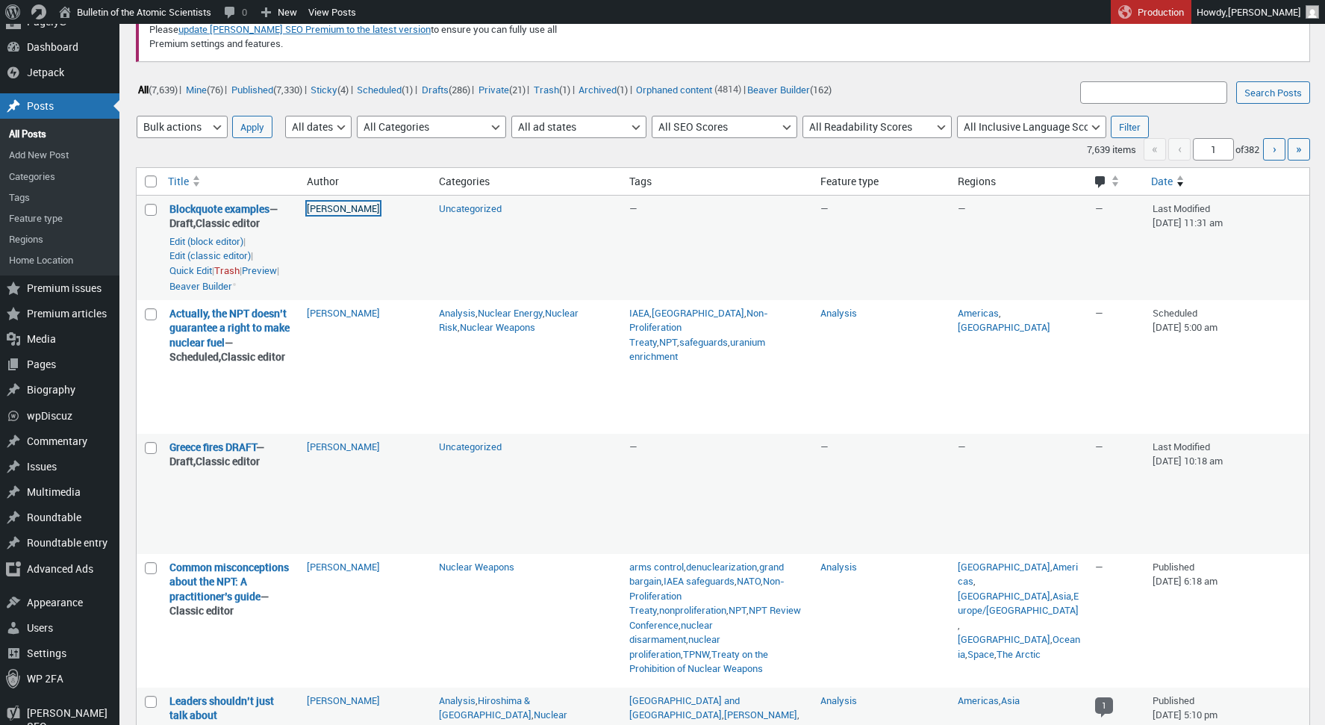
click at [343, 208] on link "[PERSON_NAME]" at bounding box center [343, 208] width 73 height 13
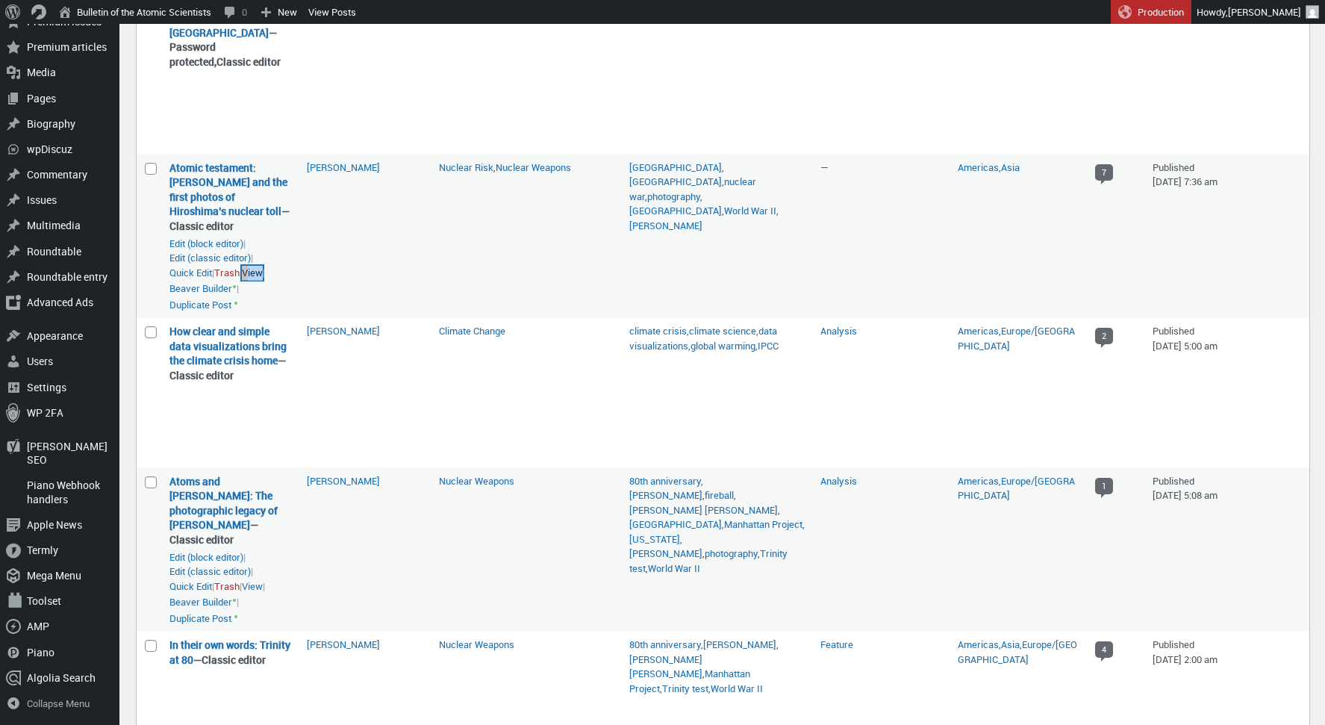
scroll to position [435, 0]
